Goal: Communication & Community: Answer question/provide support

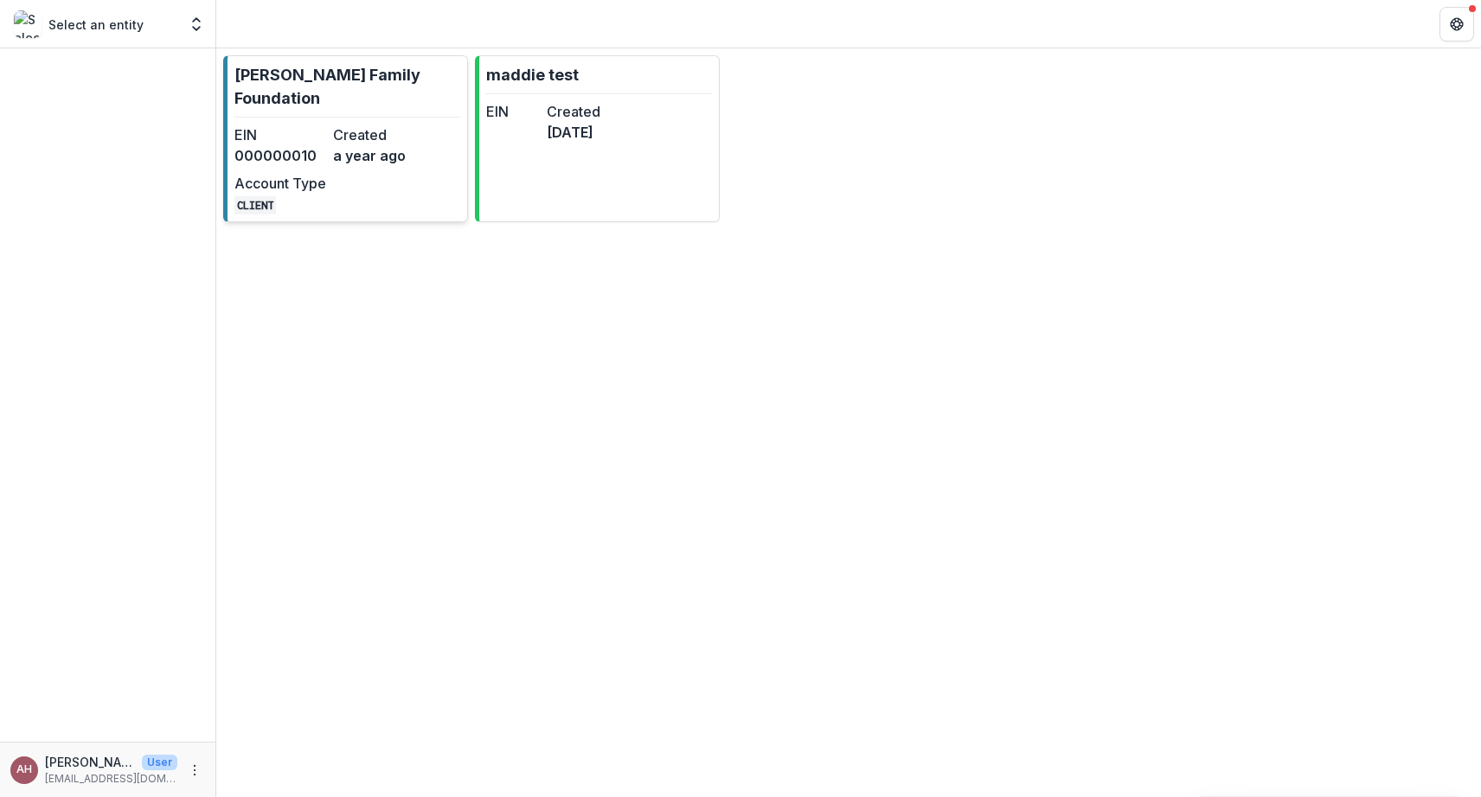
click at [322, 145] on dd "000000010" at bounding box center [280, 155] width 92 height 21
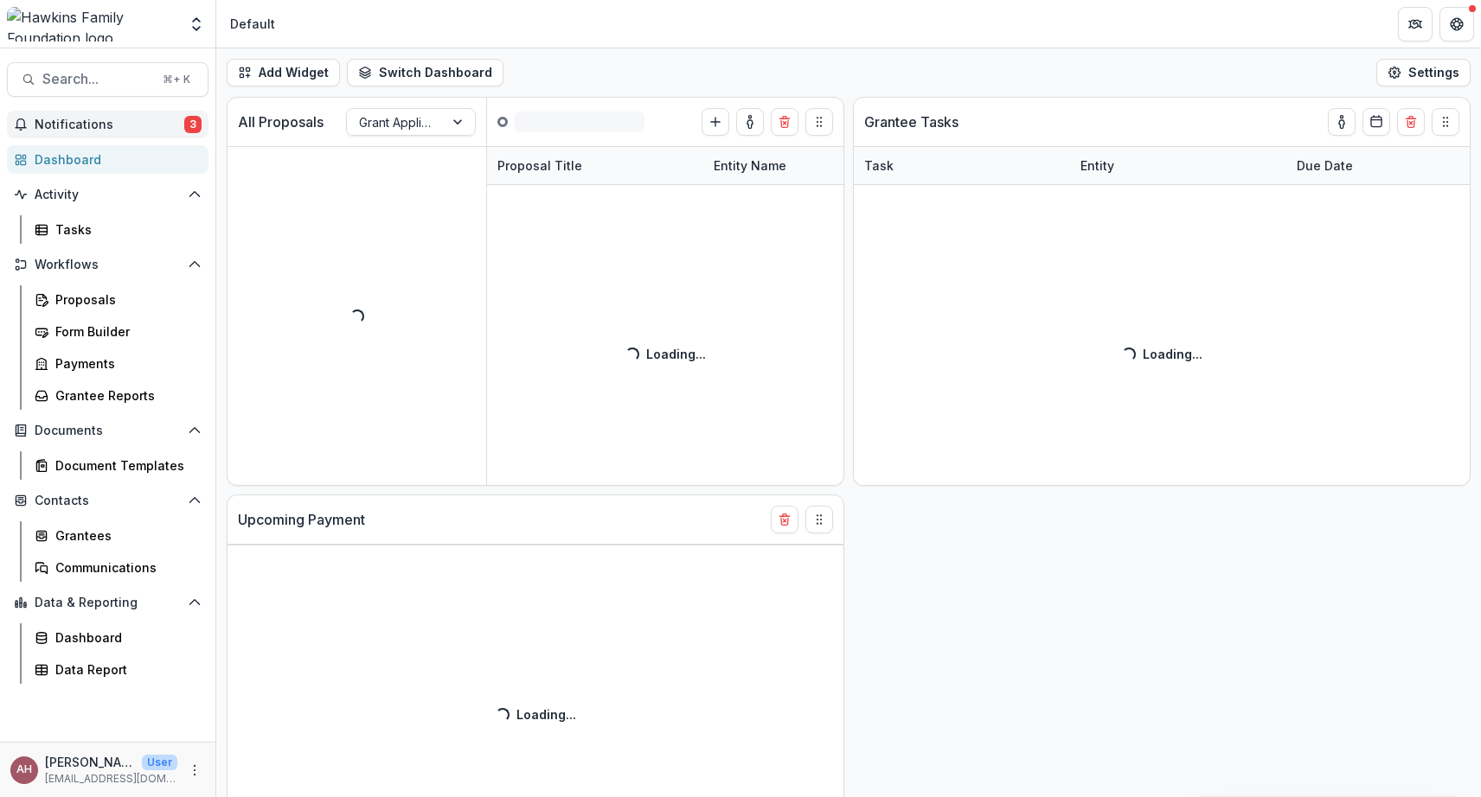
click at [88, 132] on button "Notifications 3" at bounding box center [108, 125] width 202 height 28
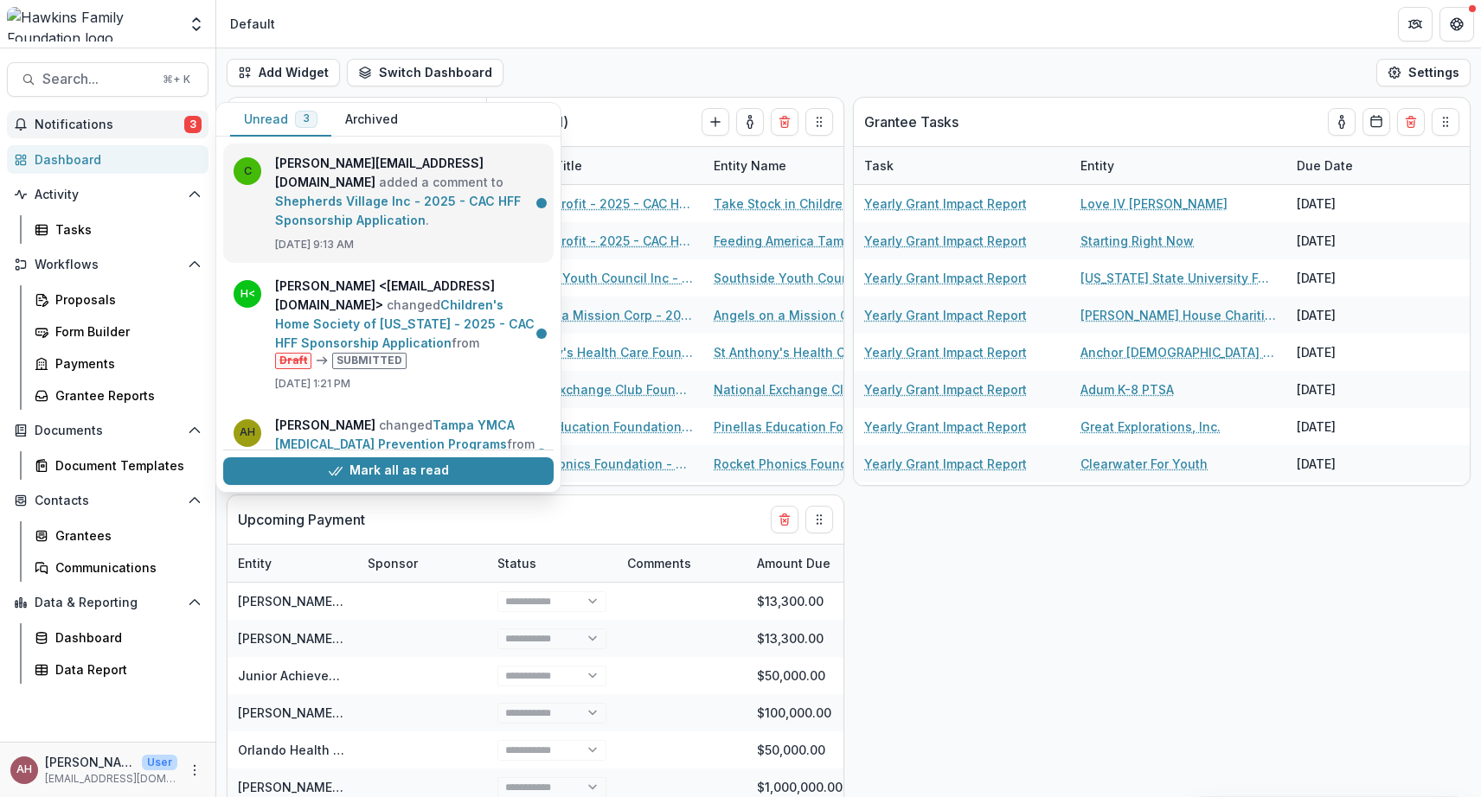
click at [399, 194] on link "Shepherds Village Inc - 2025 - CAC HFF Sponsorship Application" at bounding box center [398, 211] width 246 height 34
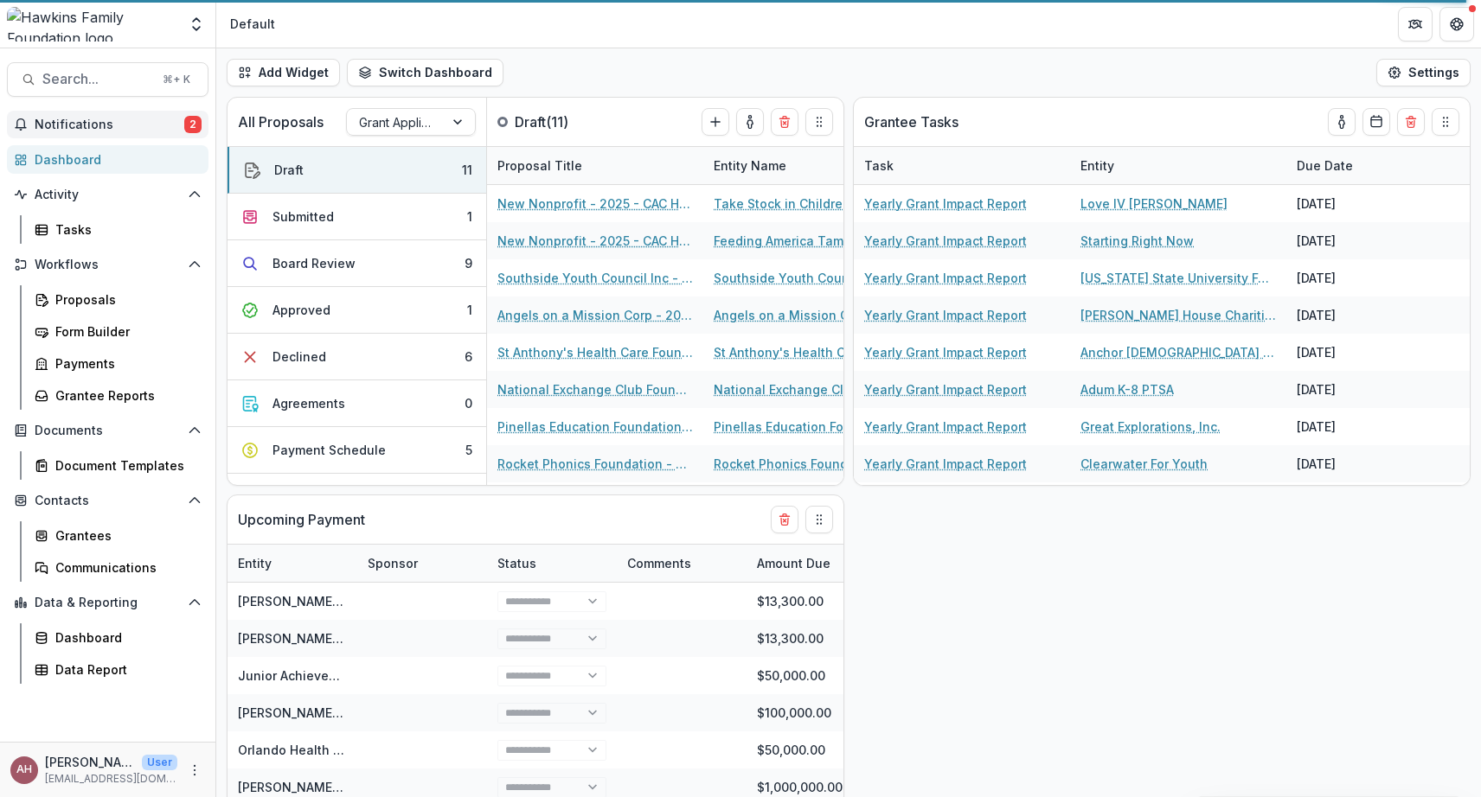
click at [85, 121] on span "Notifications" at bounding box center [110, 125] width 150 height 15
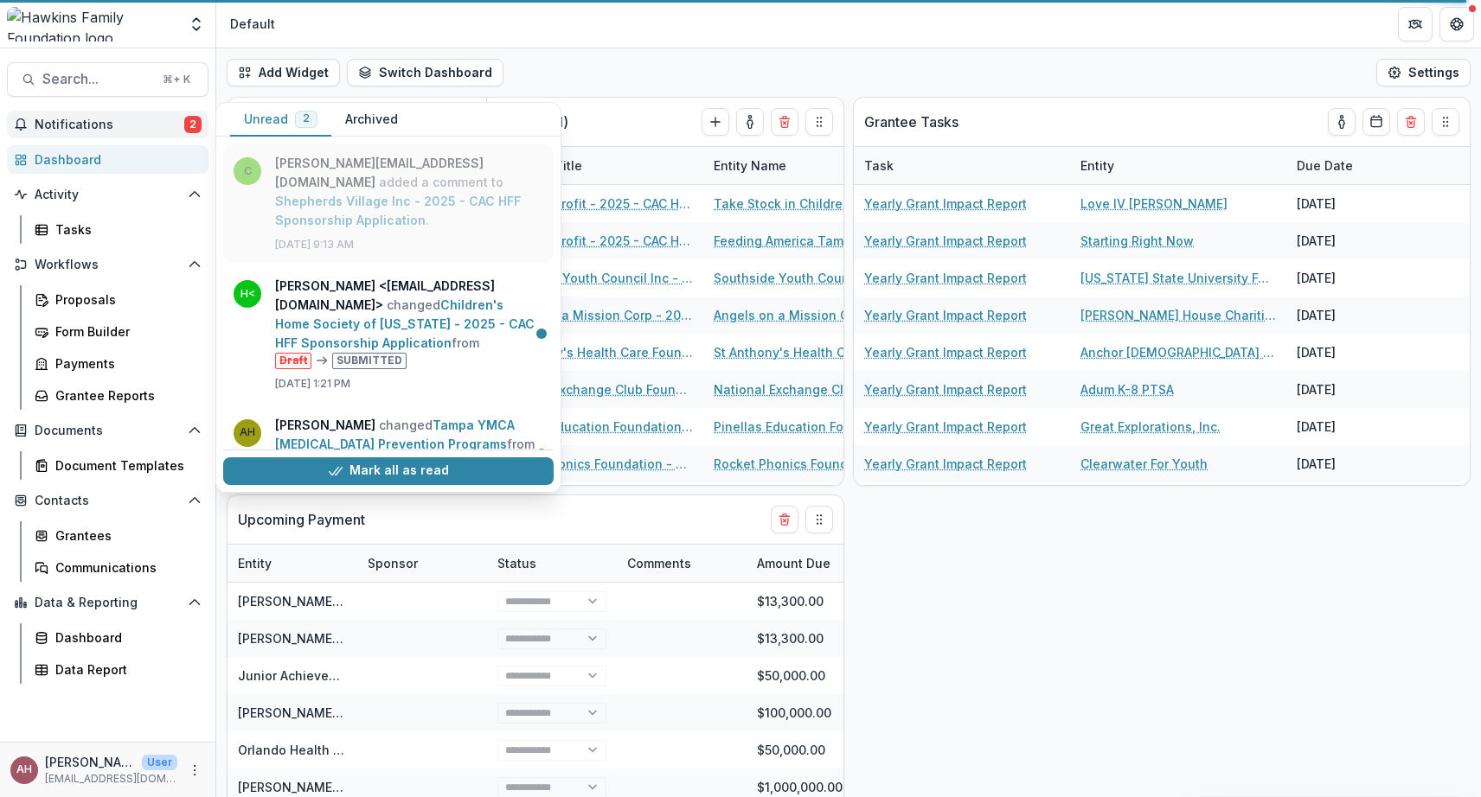
click at [355, 194] on link "Shepherds Village Inc - 2025 - CAC HFF Sponsorship Application" at bounding box center [398, 211] width 246 height 34
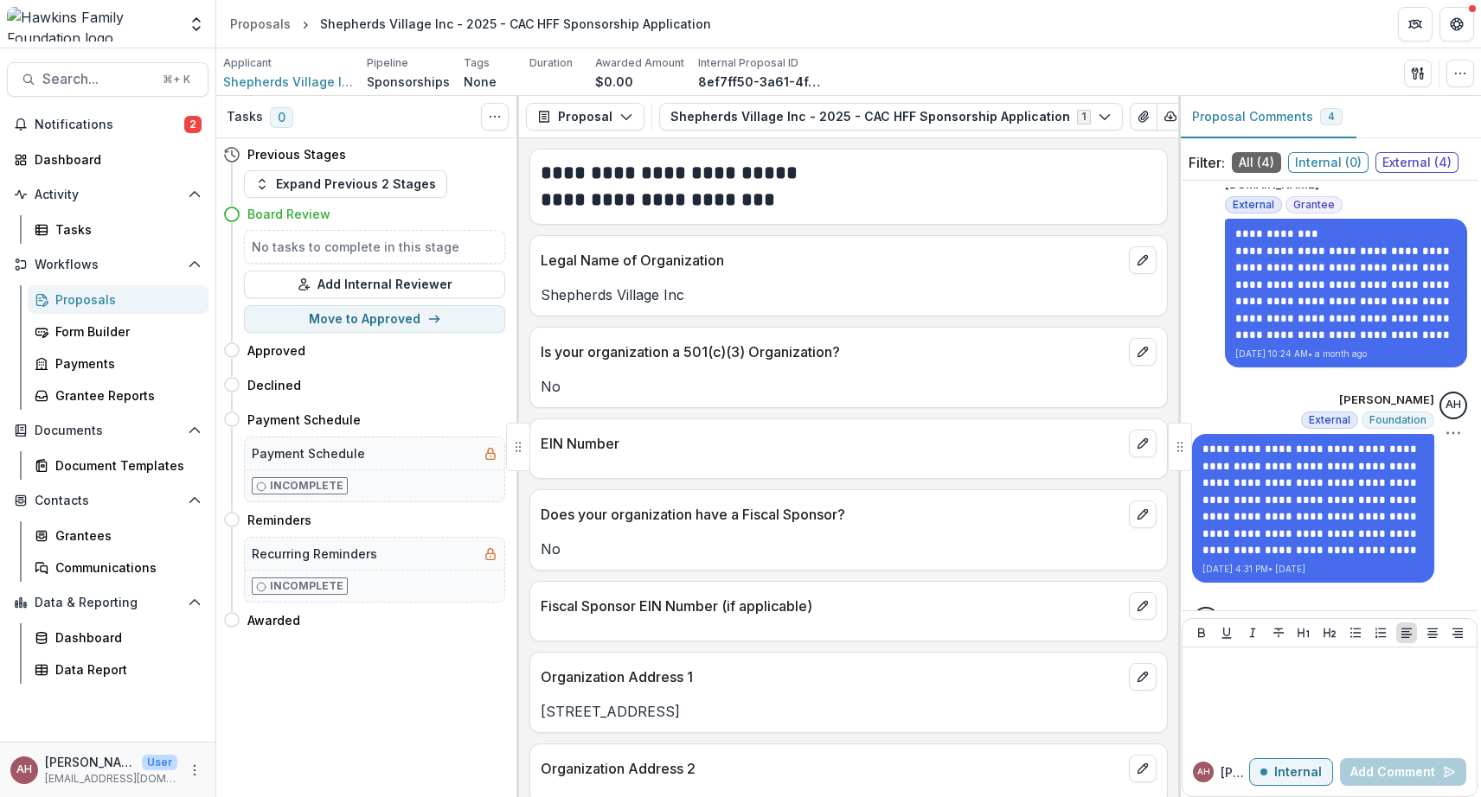
scroll to position [41, 0]
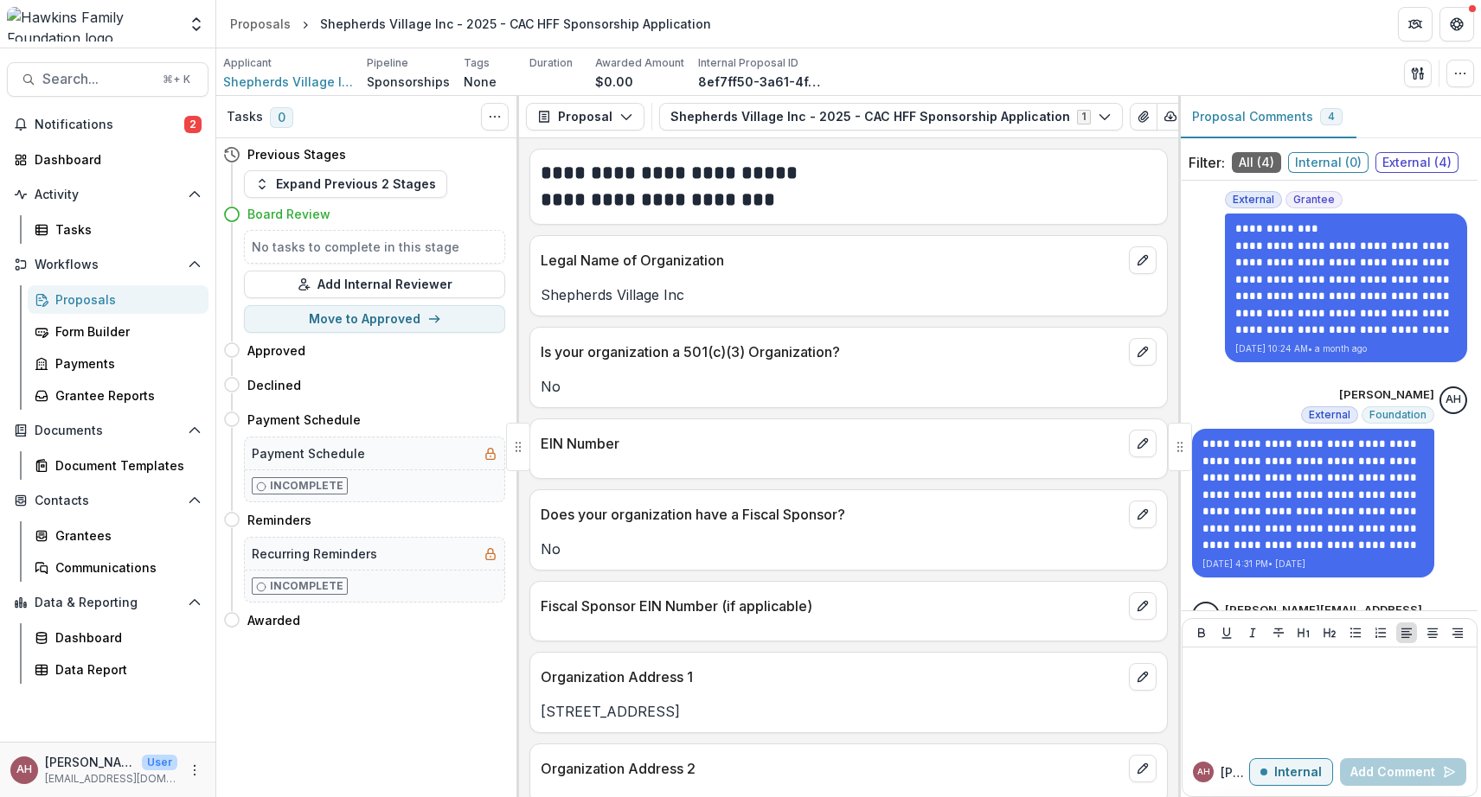
click at [1417, 162] on span "External ( 4 )" at bounding box center [1416, 162] width 83 height 21
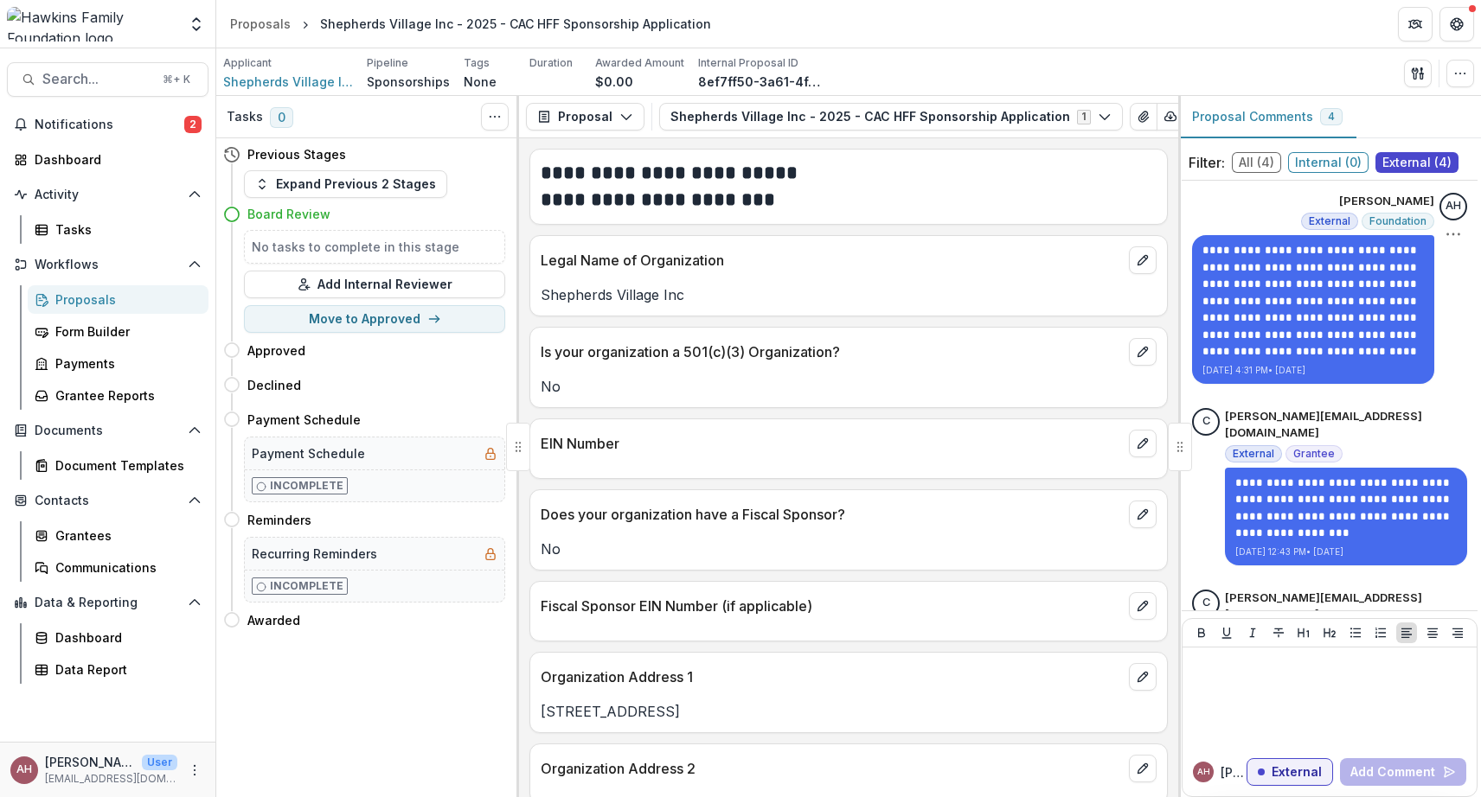
scroll to position [330, 0]
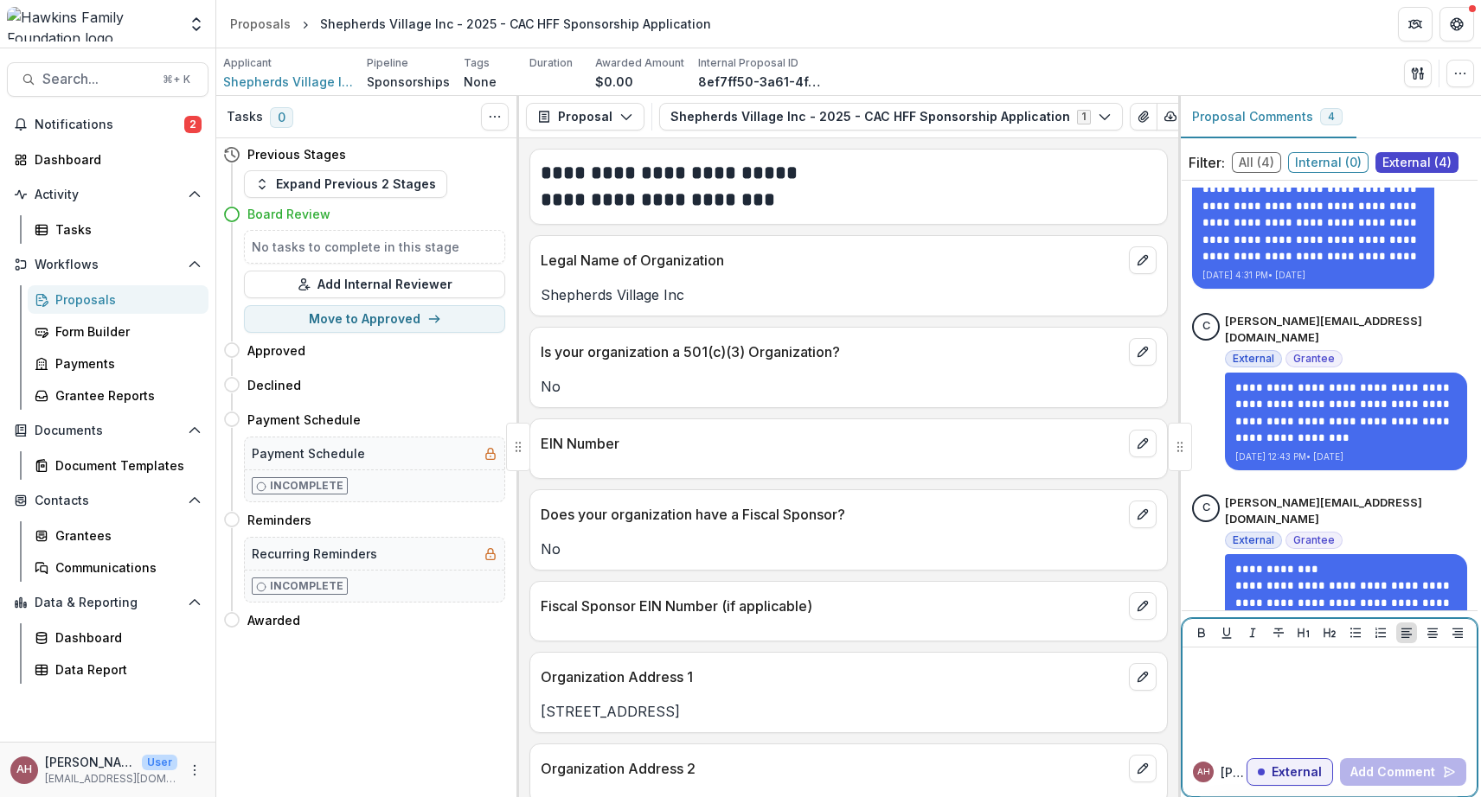
click at [1271, 669] on p at bounding box center [1329, 664] width 280 height 19
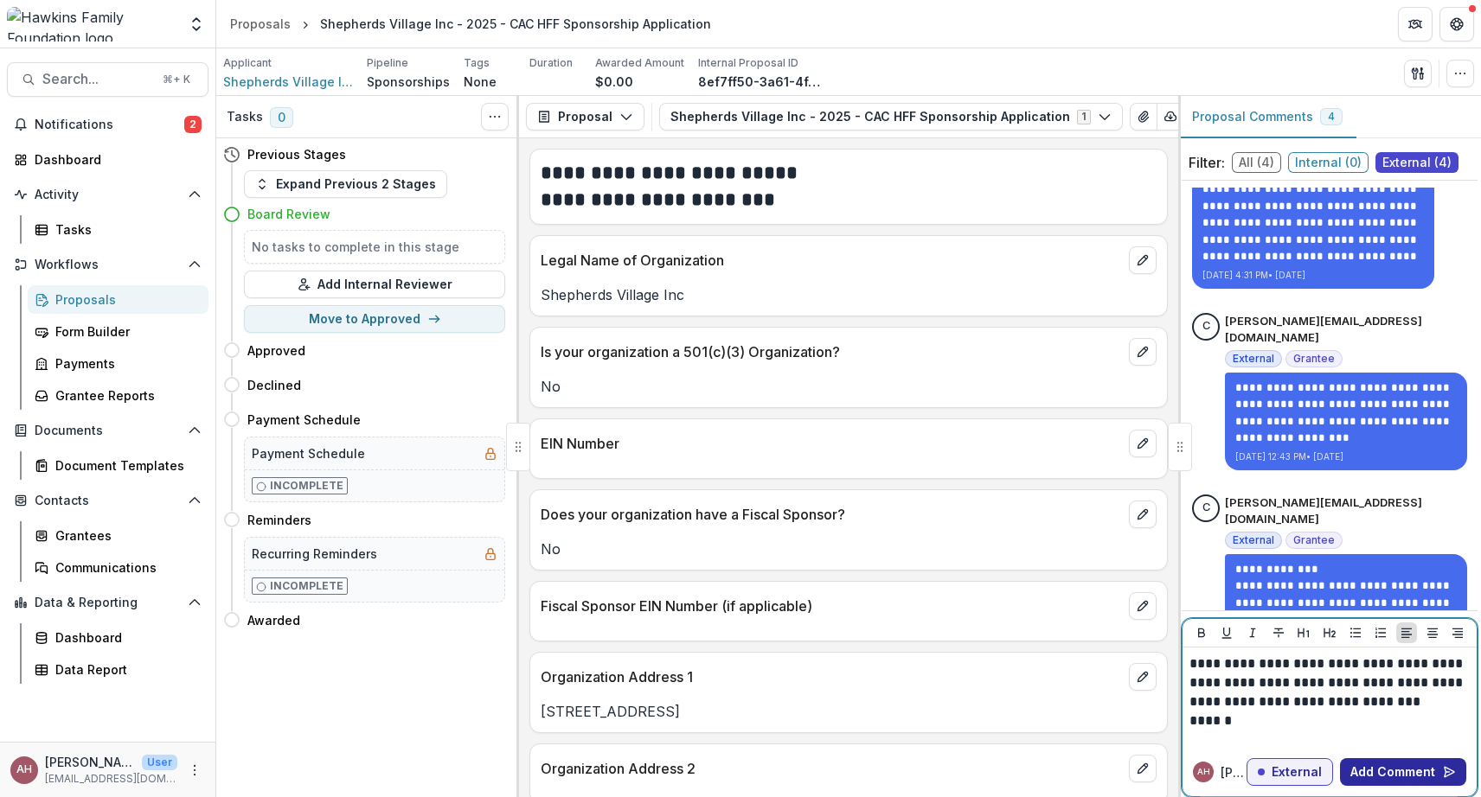
click at [1433, 764] on button "Add Comment" at bounding box center [1403, 772] width 126 height 28
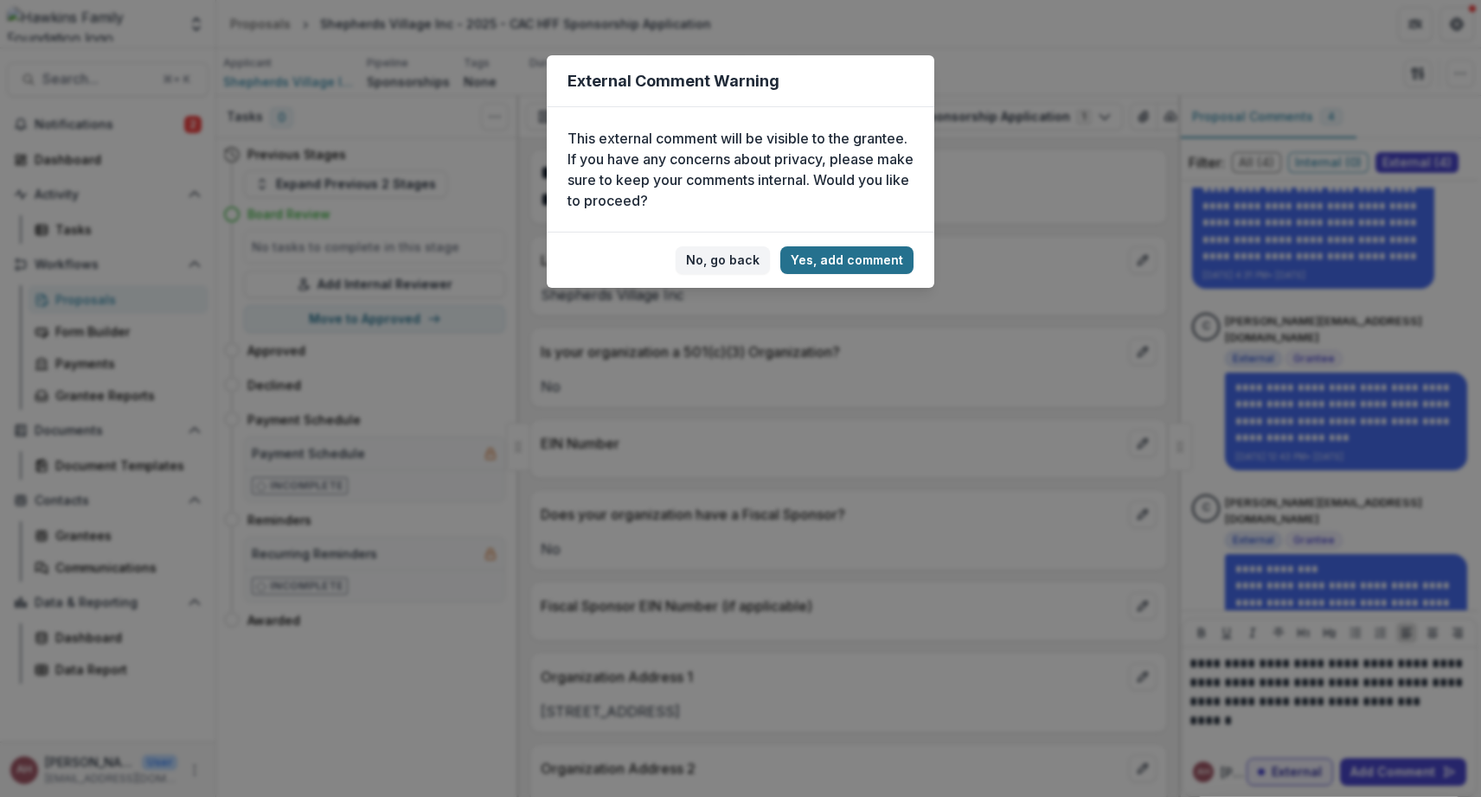
click at [848, 258] on button "Yes, add comment" at bounding box center [846, 260] width 133 height 28
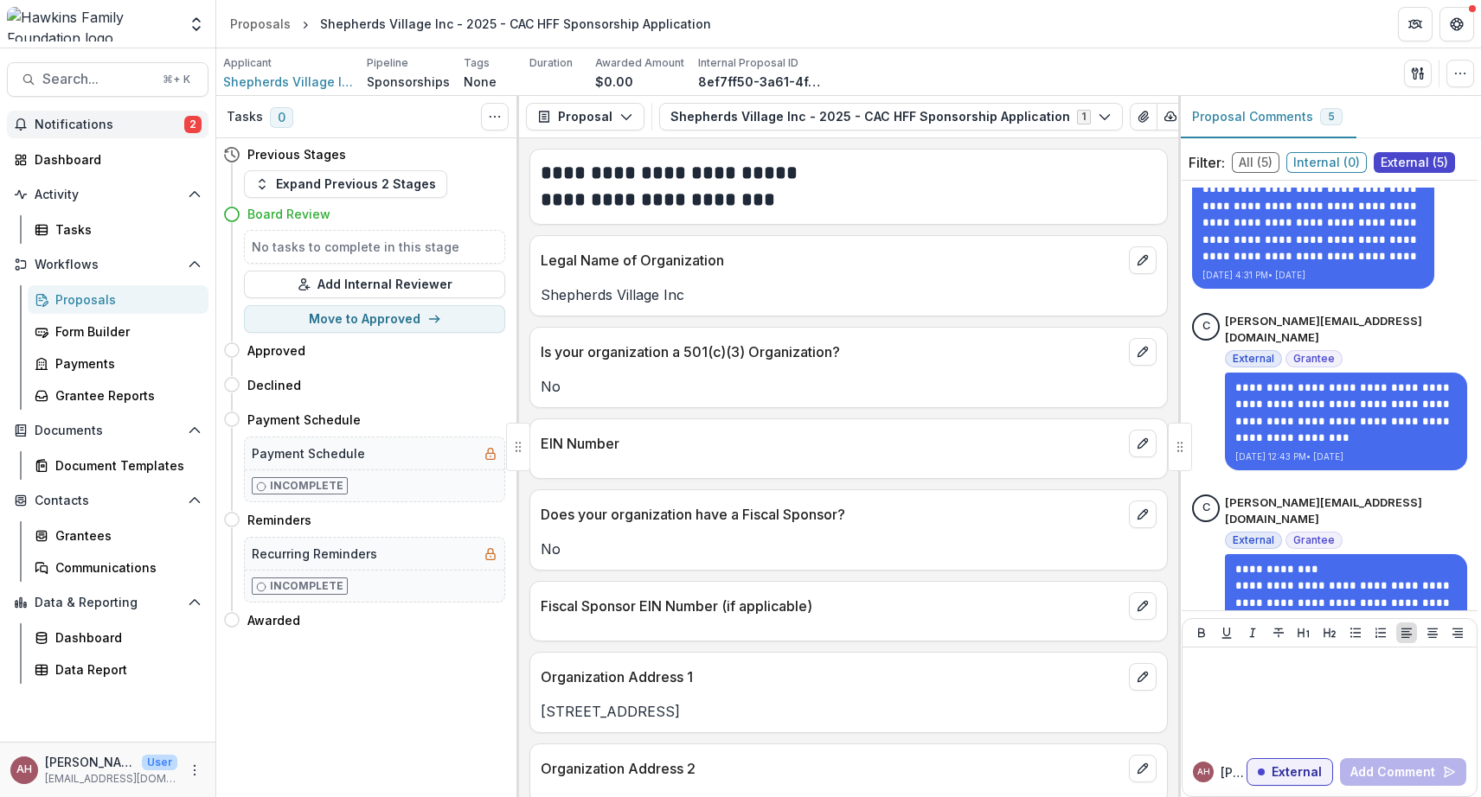
click at [98, 128] on span "Notifications" at bounding box center [110, 125] width 150 height 15
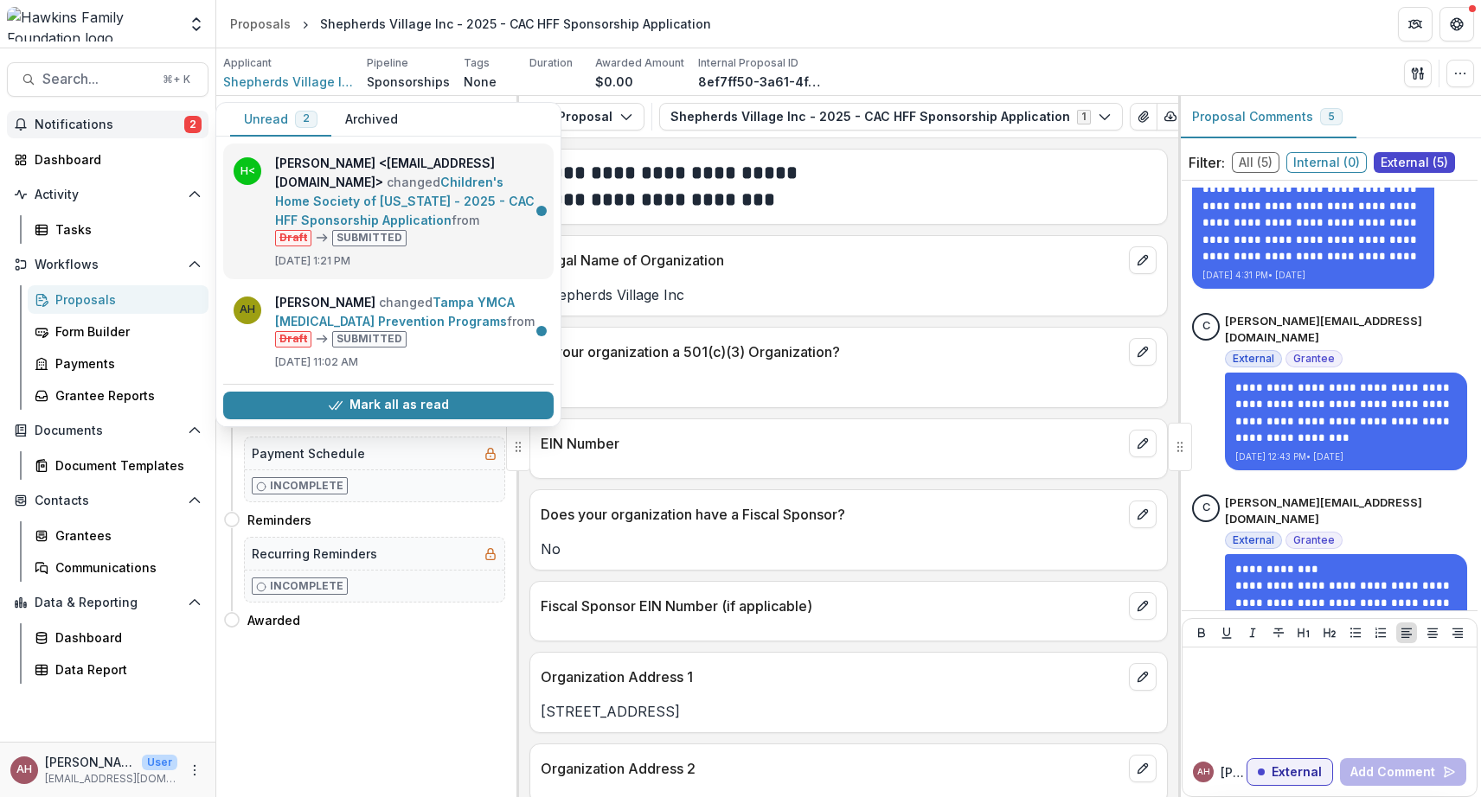
click at [317, 197] on link "Children's Home Society of [US_STATE] - 2025 - CAC HFF Sponsorship Application" at bounding box center [404, 201] width 259 height 53
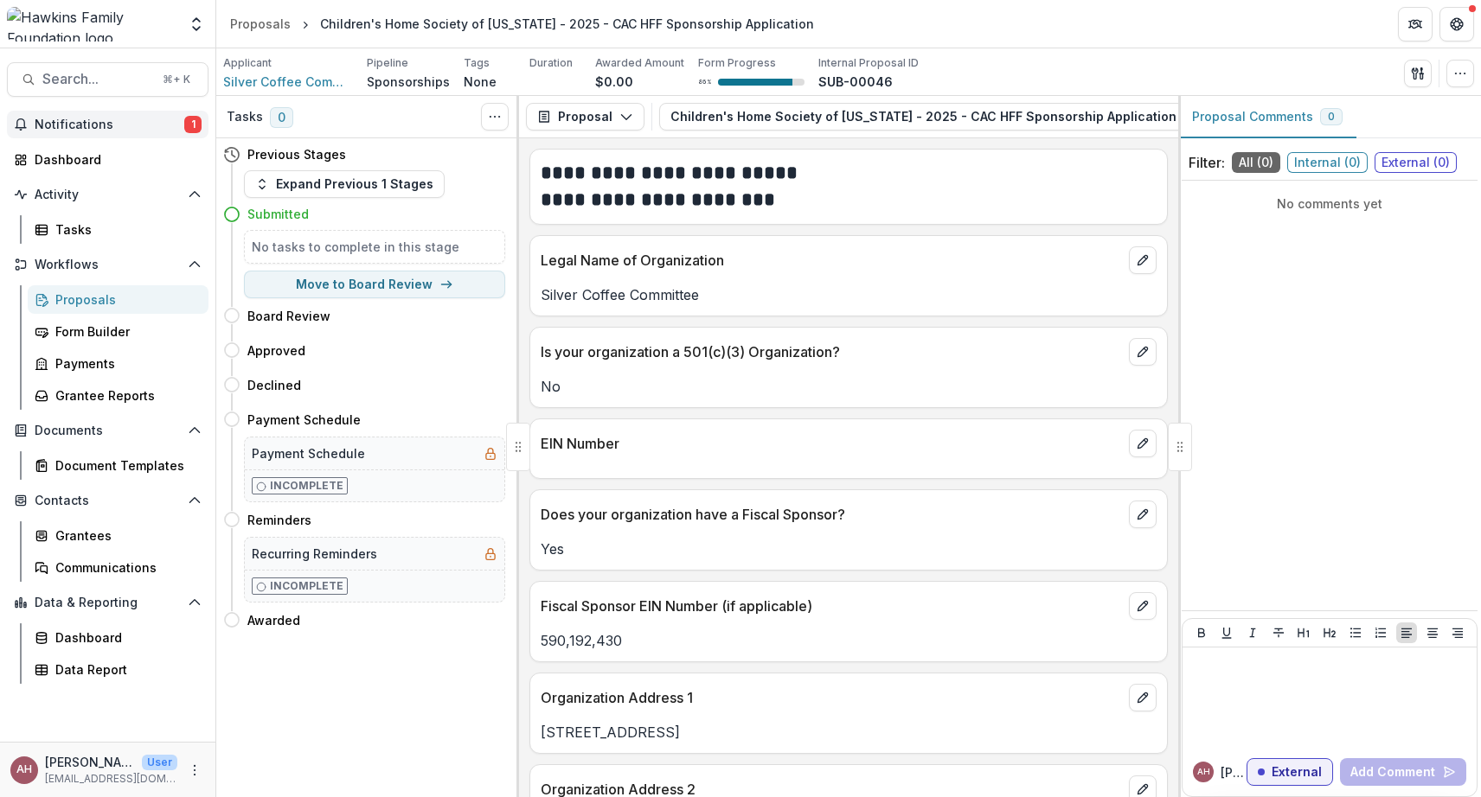
click at [97, 121] on span "Notifications" at bounding box center [110, 125] width 150 height 15
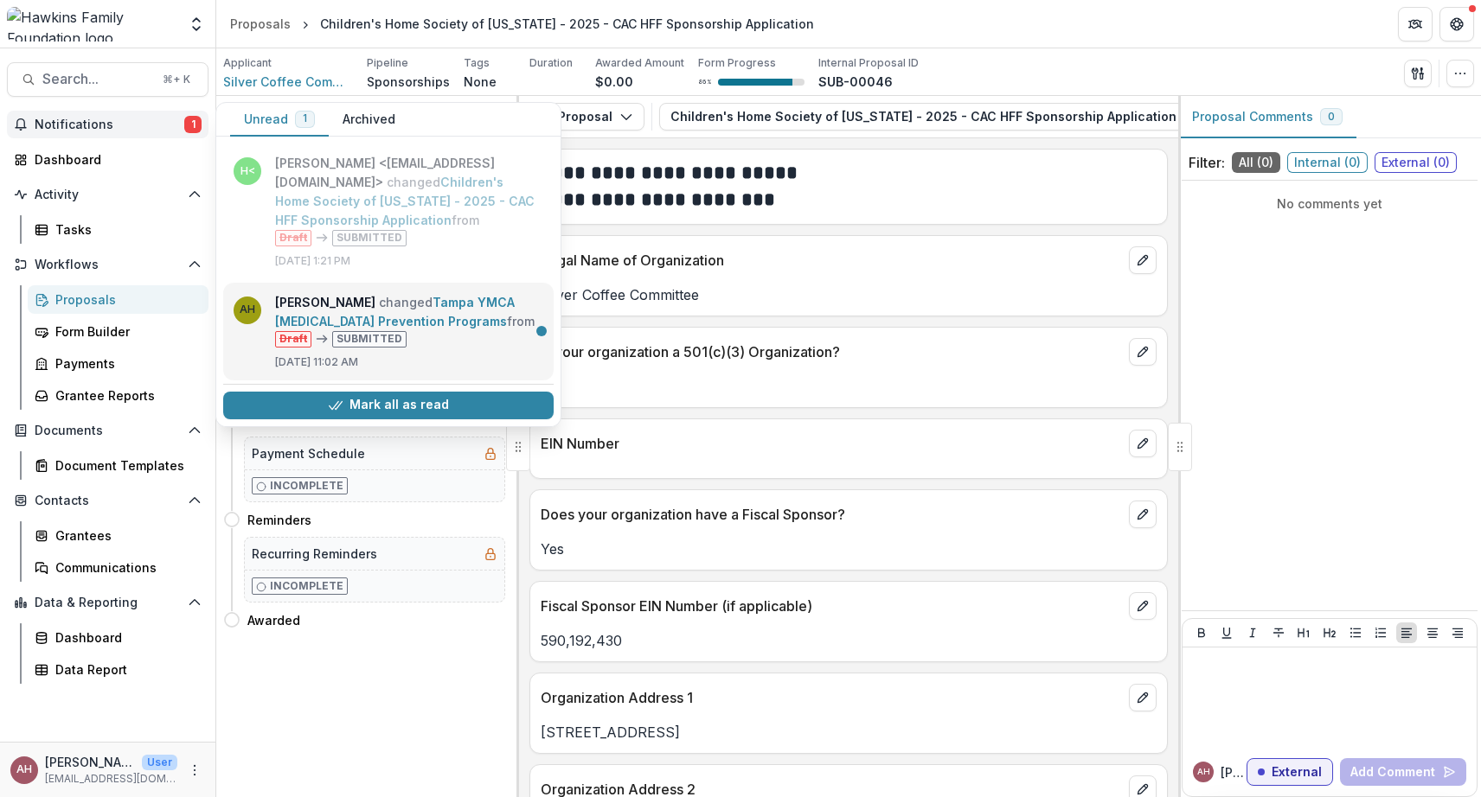
click at [413, 314] on link "Tampa YMCA [MEDICAL_DATA] Prevention Programs" at bounding box center [395, 312] width 240 height 34
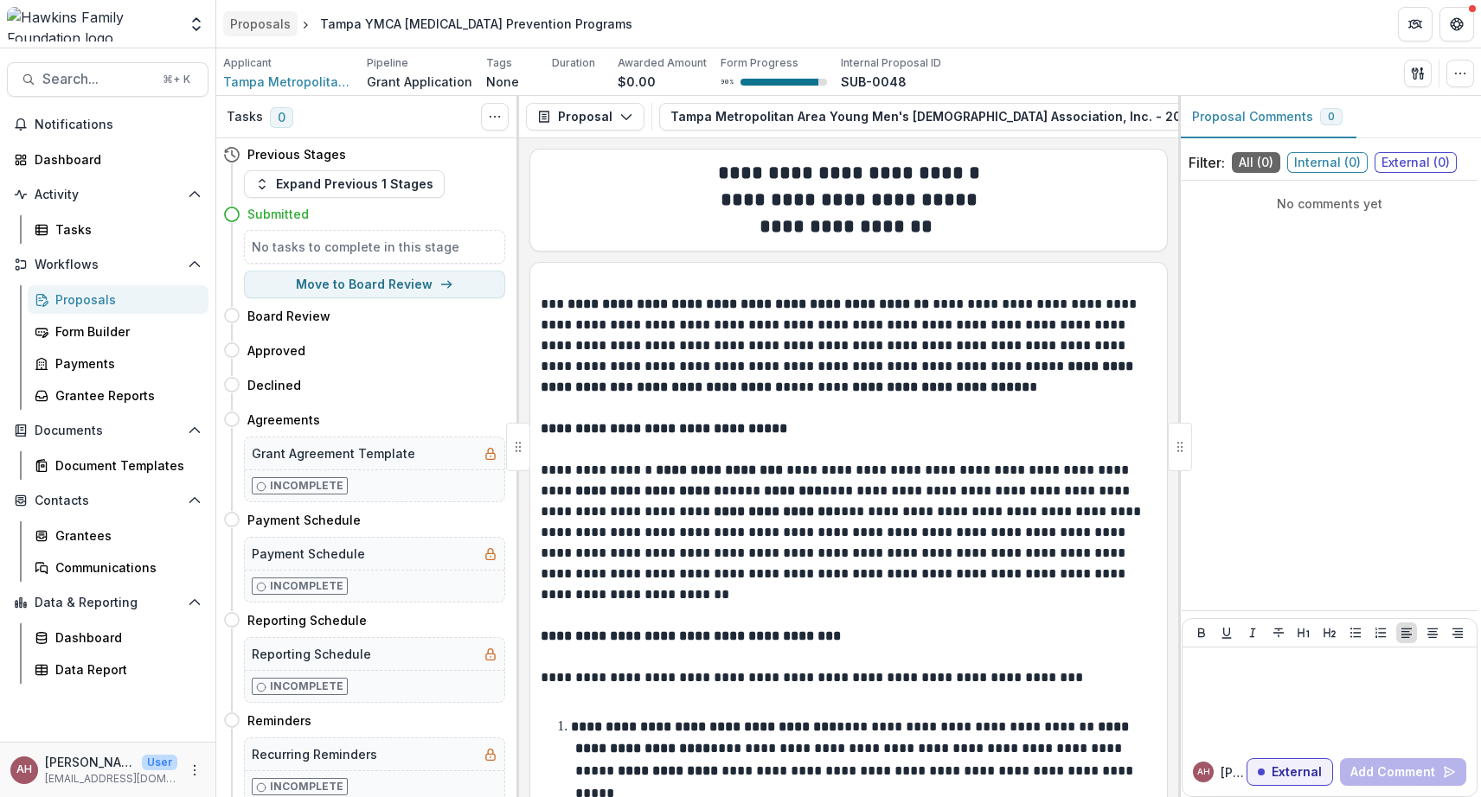
click at [269, 27] on div "Proposals" at bounding box center [260, 24] width 61 height 18
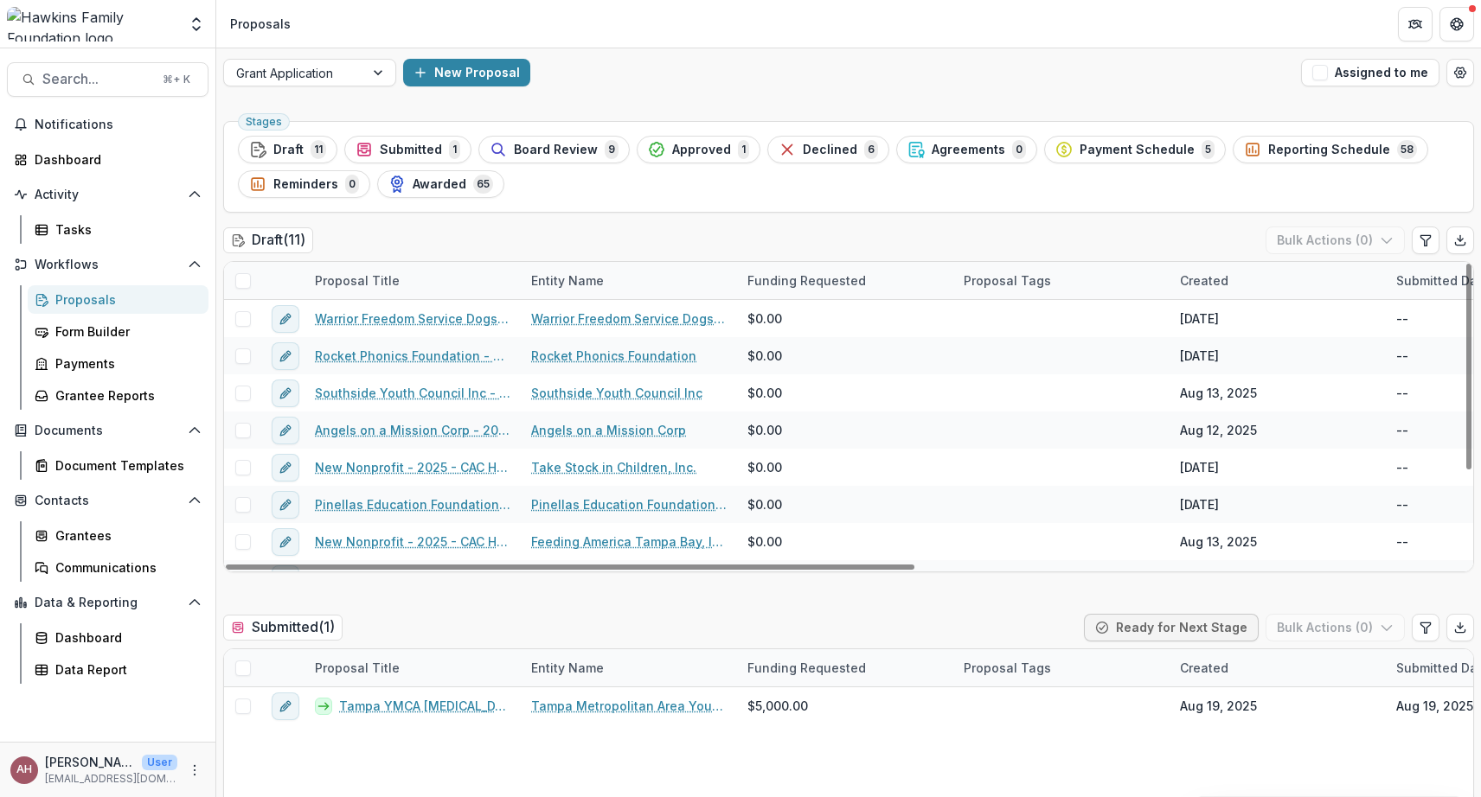
scroll to position [0, 0]
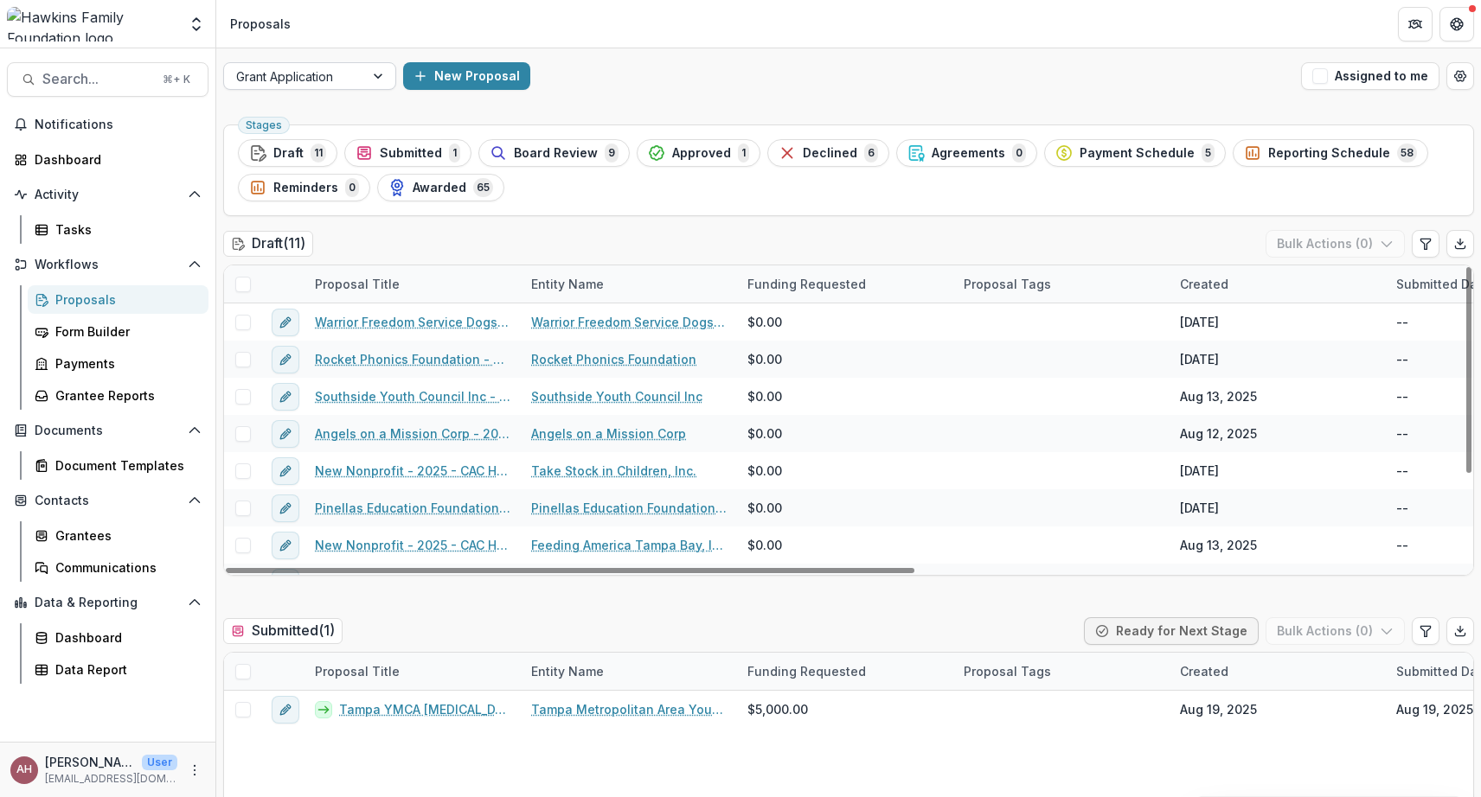
click at [386, 72] on div at bounding box center [379, 76] width 31 height 26
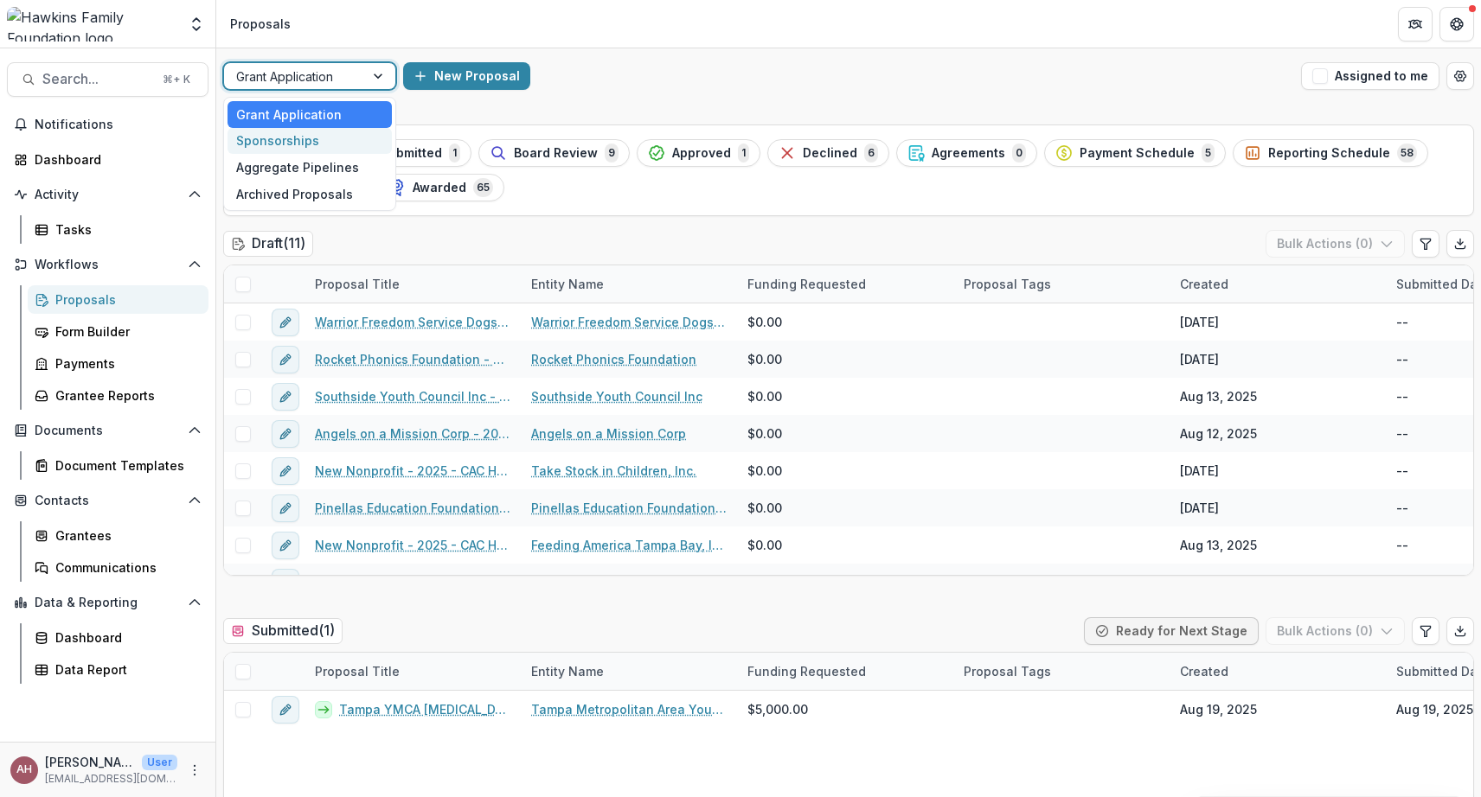
click at [325, 138] on div "Sponsorships" at bounding box center [309, 141] width 164 height 27
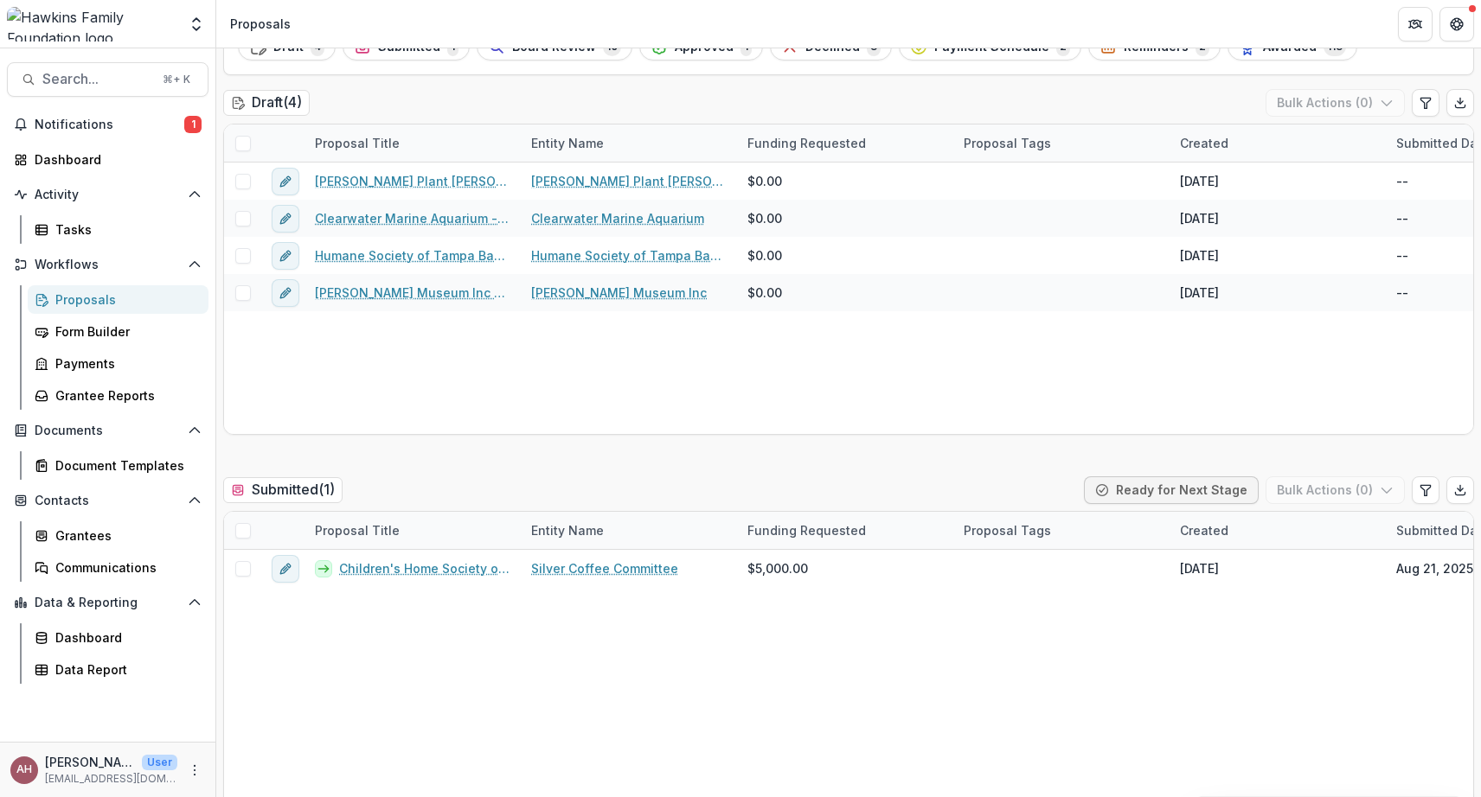
scroll to position [86, 0]
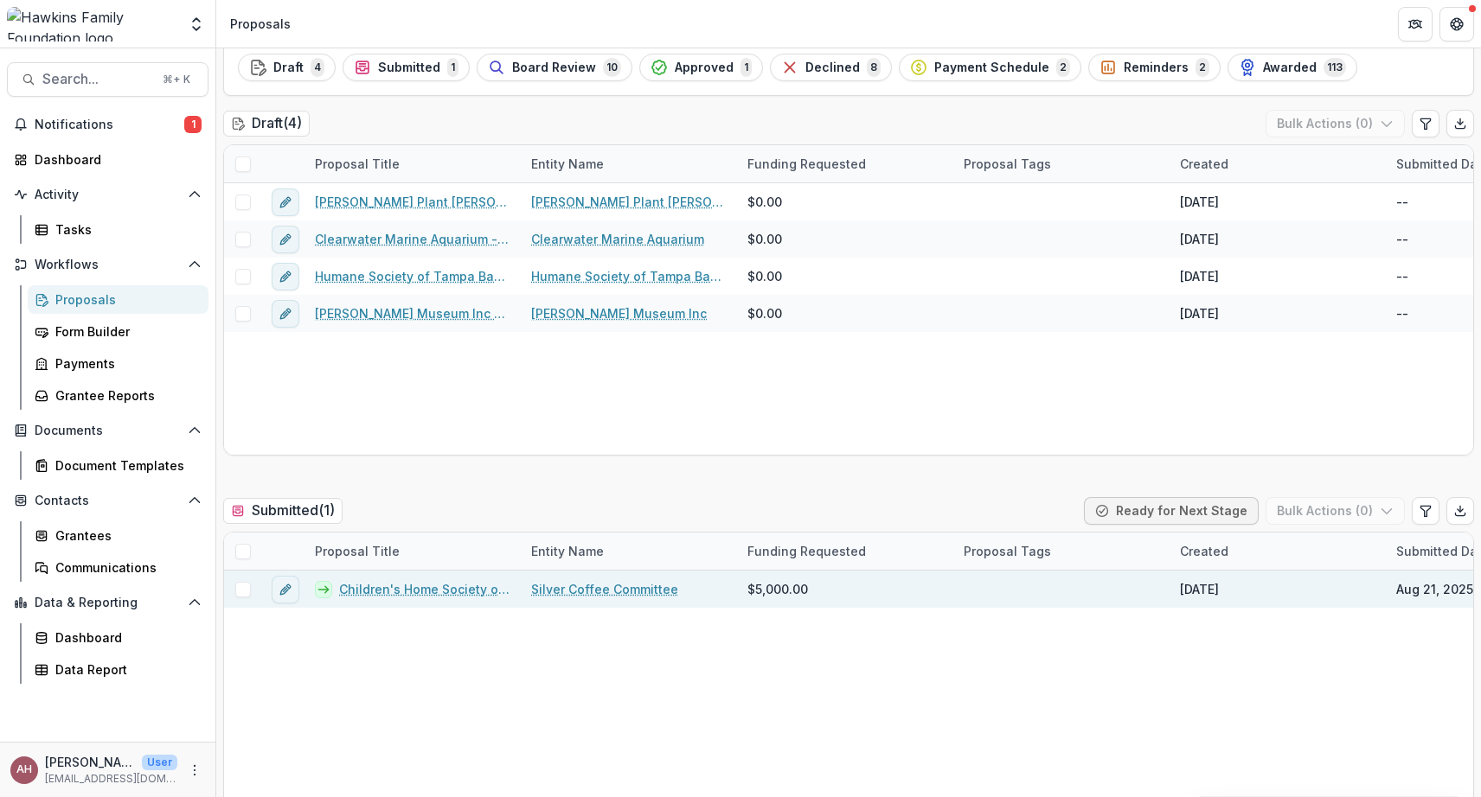
click at [373, 592] on link "Children's Home Society of [US_STATE] - 2025 - CAC HFF Sponsorship Application" at bounding box center [424, 589] width 171 height 18
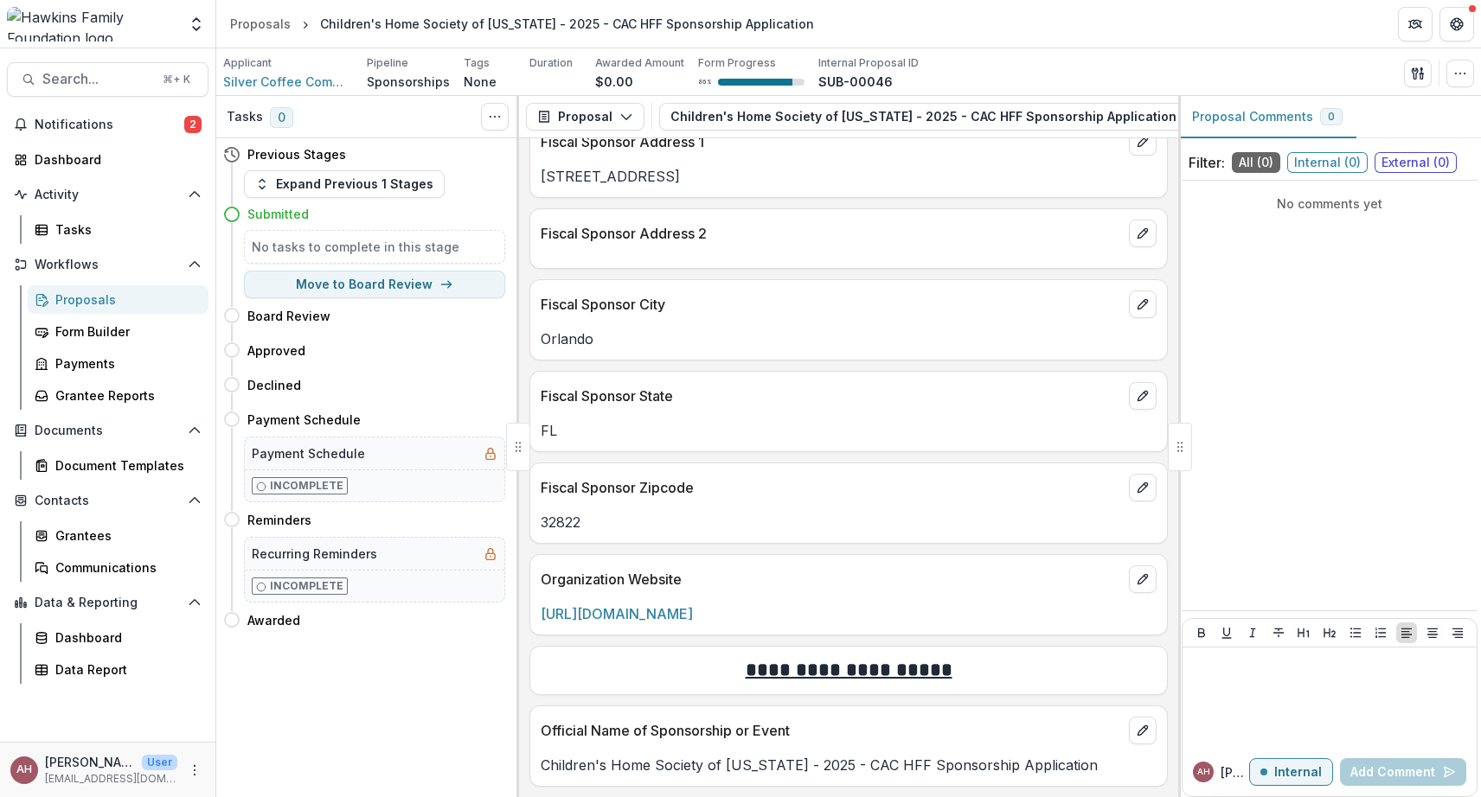
scroll to position [1615, 0]
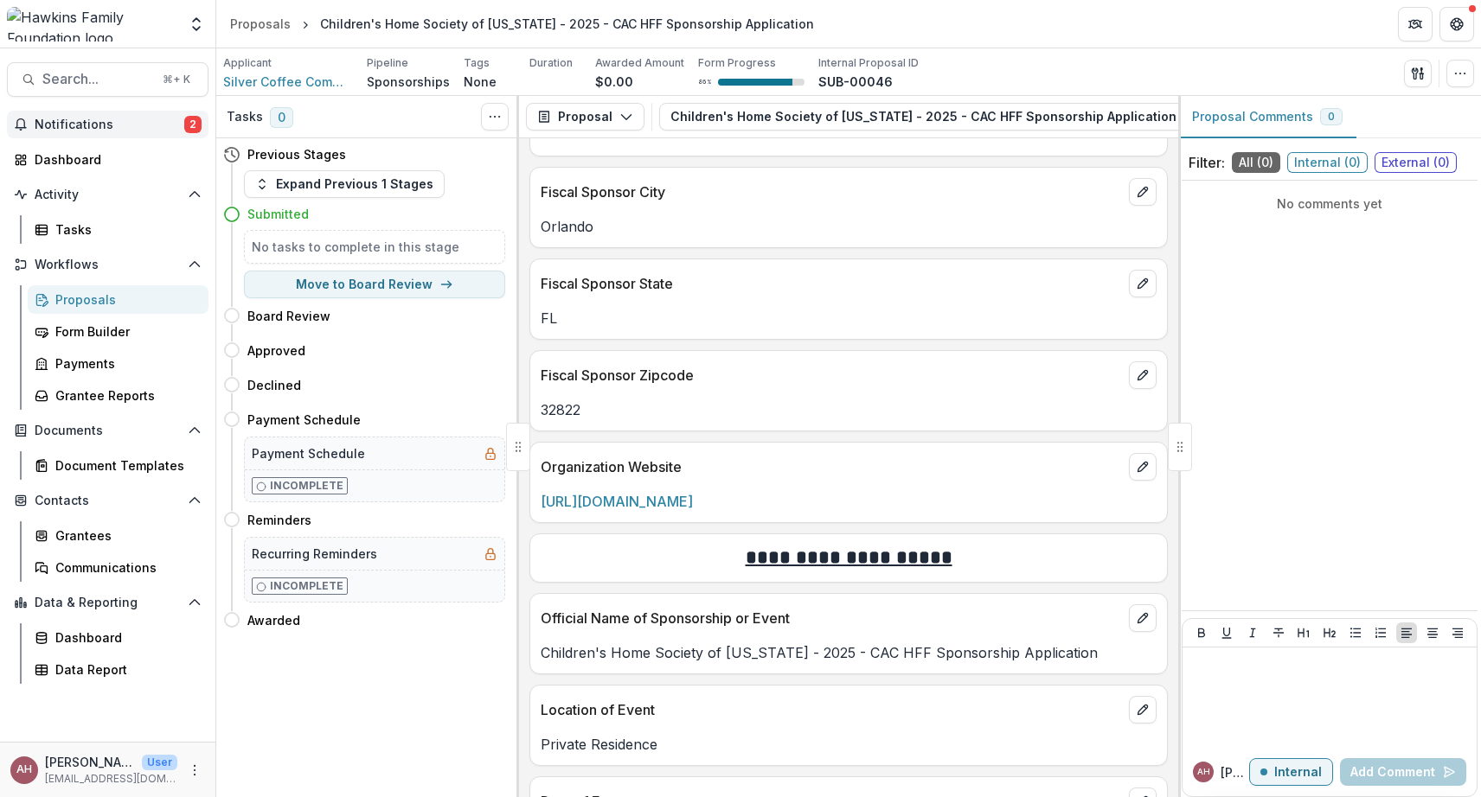
click at [84, 121] on span "Notifications" at bounding box center [110, 125] width 150 height 15
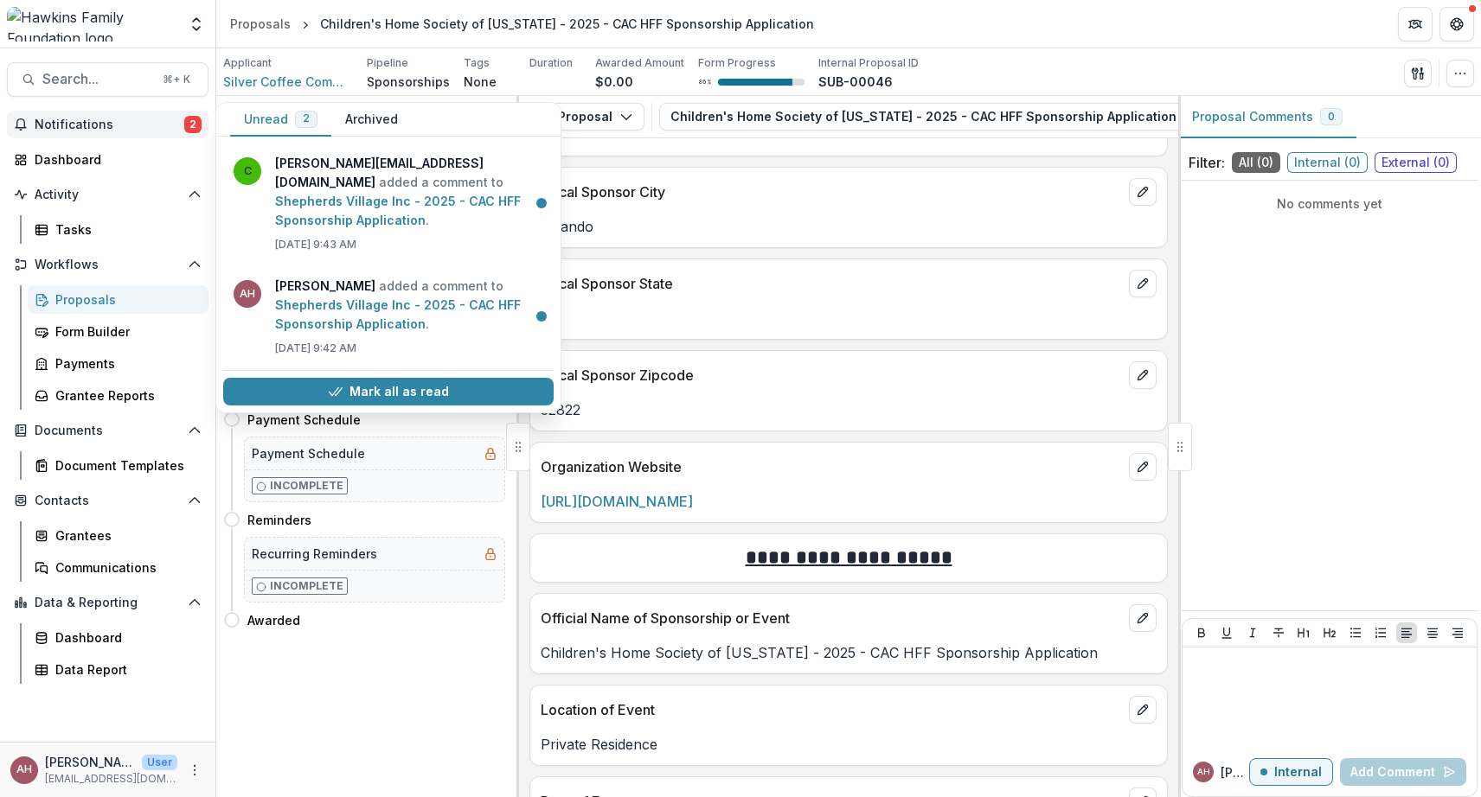
click at [84, 121] on span "Notifications" at bounding box center [110, 125] width 150 height 15
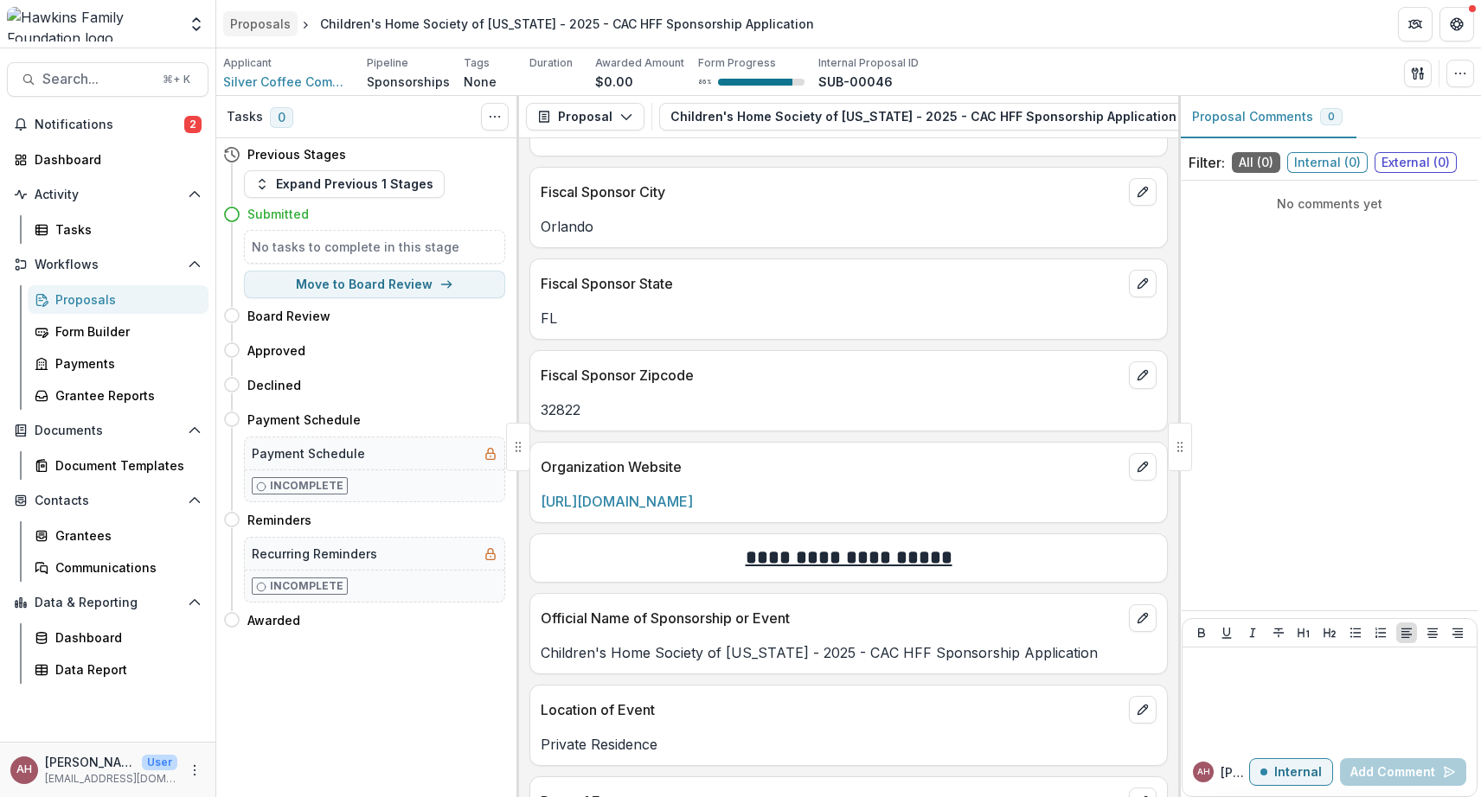
click at [271, 24] on div "Proposals" at bounding box center [260, 24] width 61 height 18
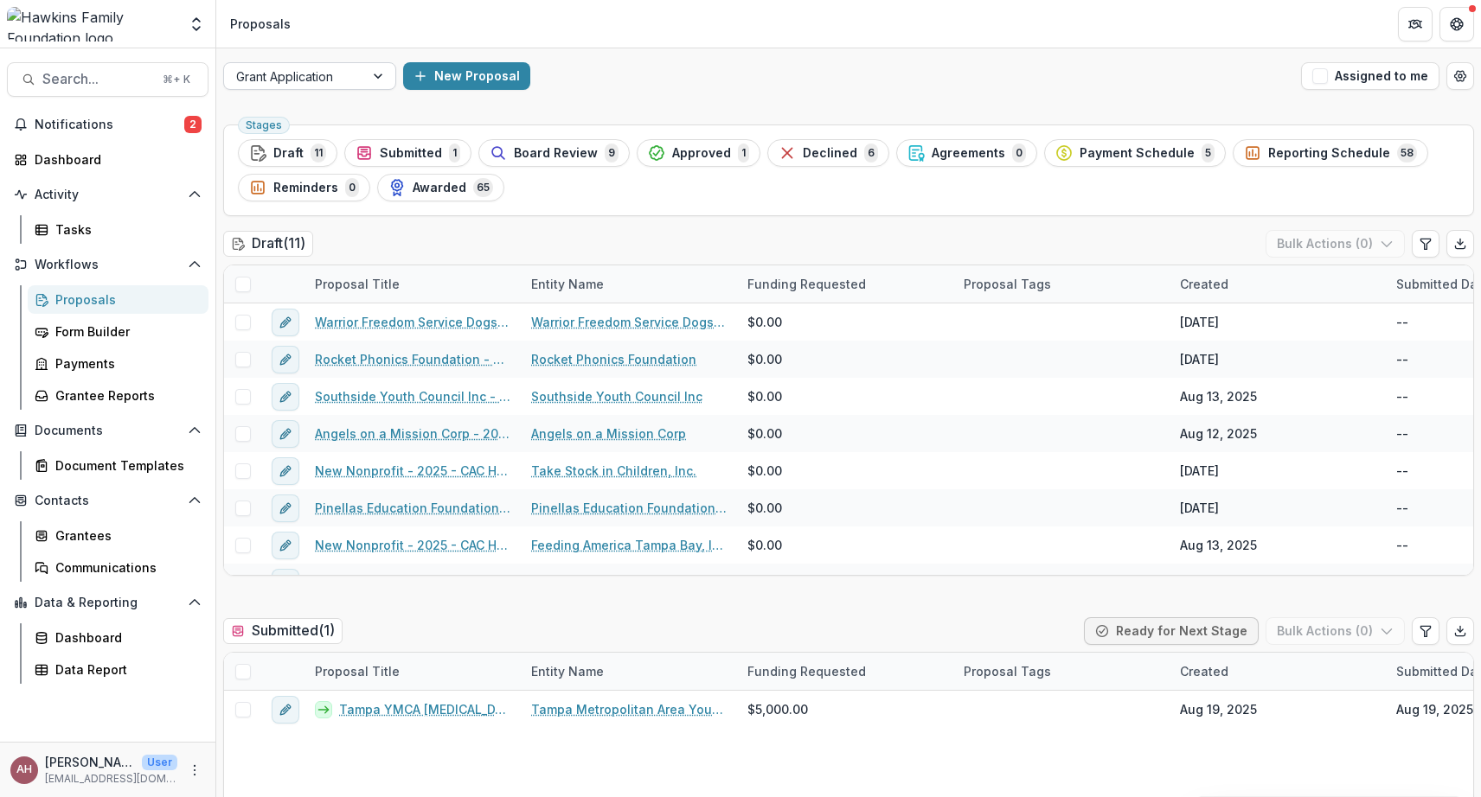
click at [316, 77] on div at bounding box center [294, 77] width 116 height 22
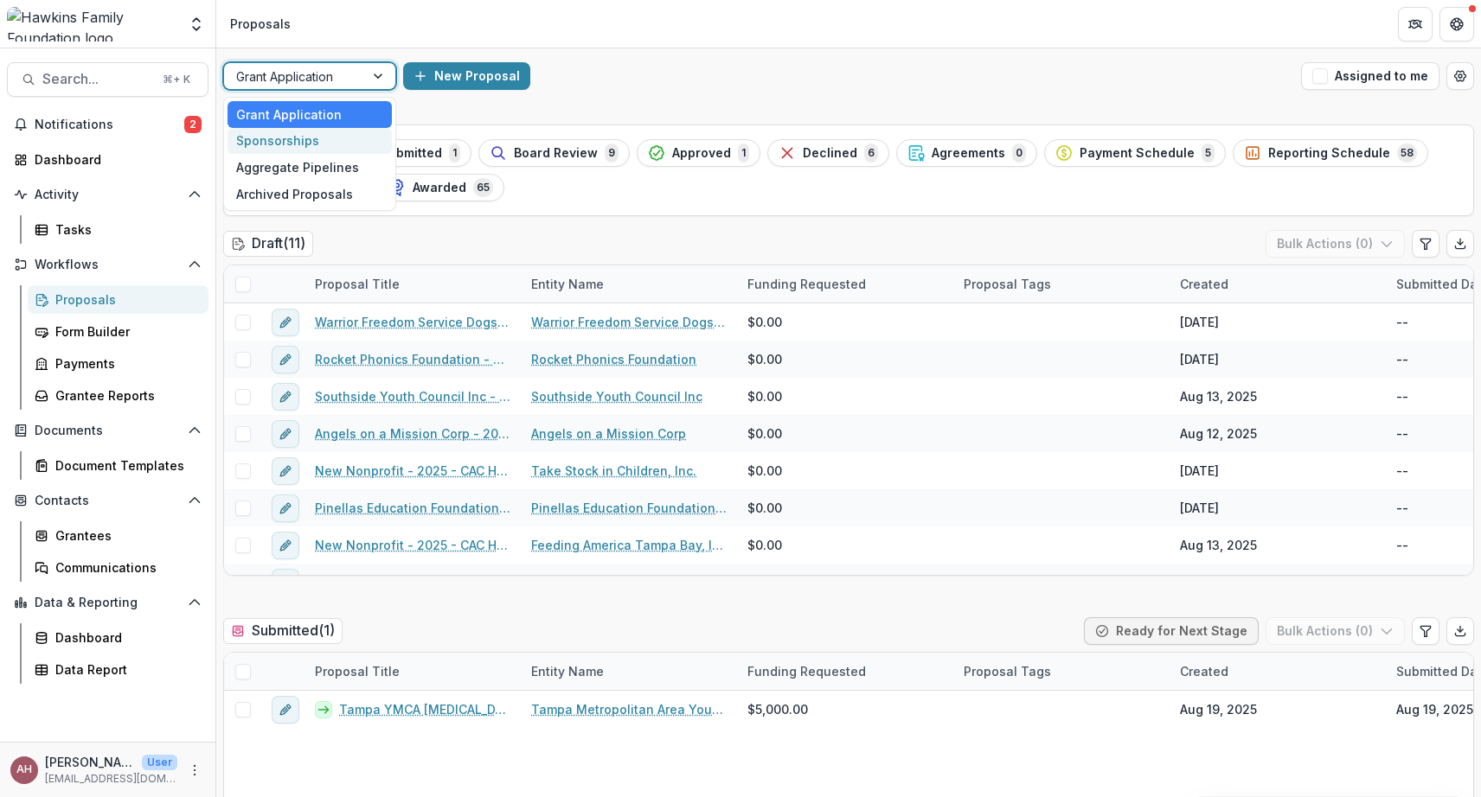
click at [305, 139] on div "Sponsorships" at bounding box center [309, 141] width 164 height 27
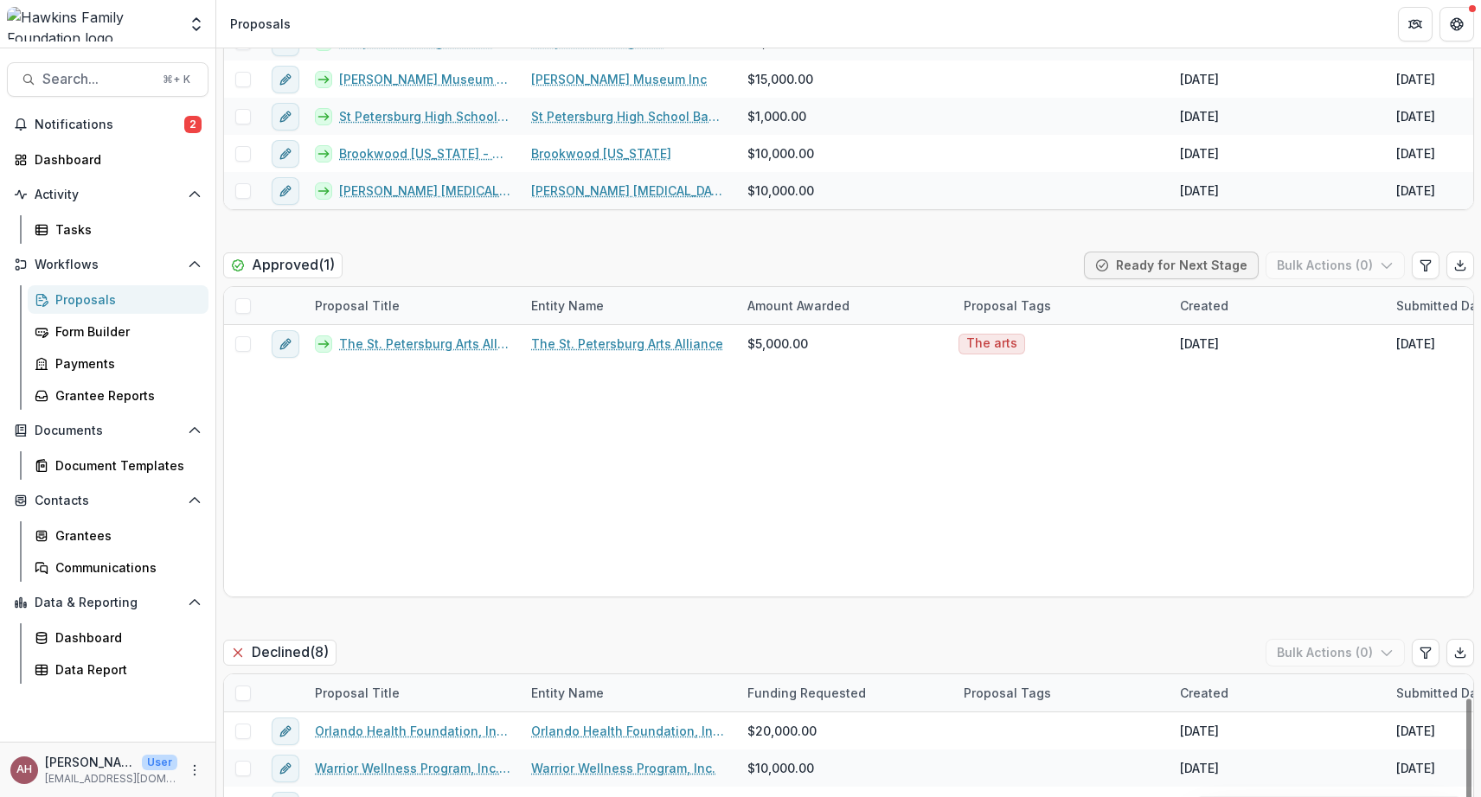
scroll to position [26, 0]
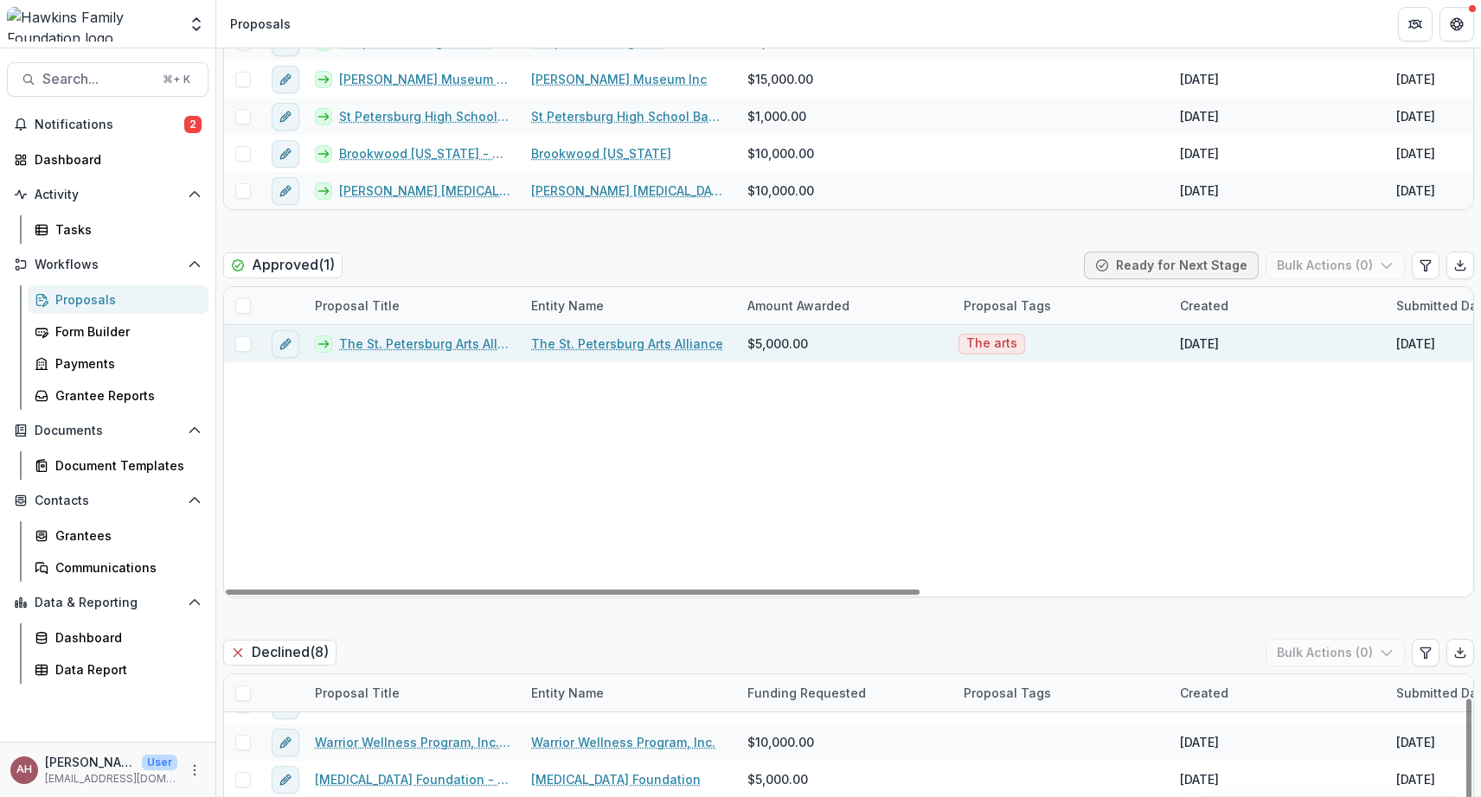
click at [404, 348] on link "The St. Petersburg Arts Alliance - 2025 - CAC HFF Sponsorship Application" at bounding box center [424, 344] width 171 height 18
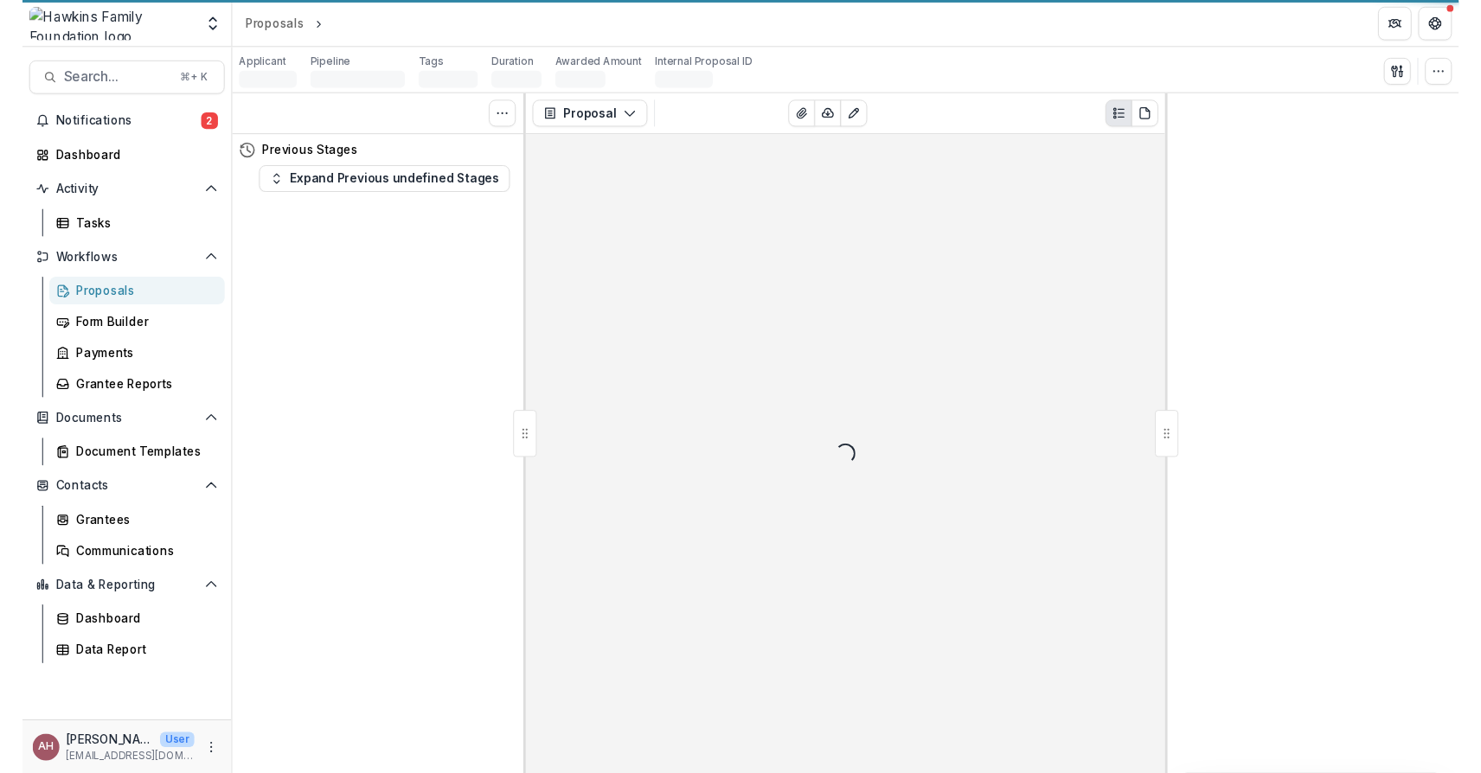
scroll to position [0, 0]
